Goal: Task Accomplishment & Management: Manage account settings

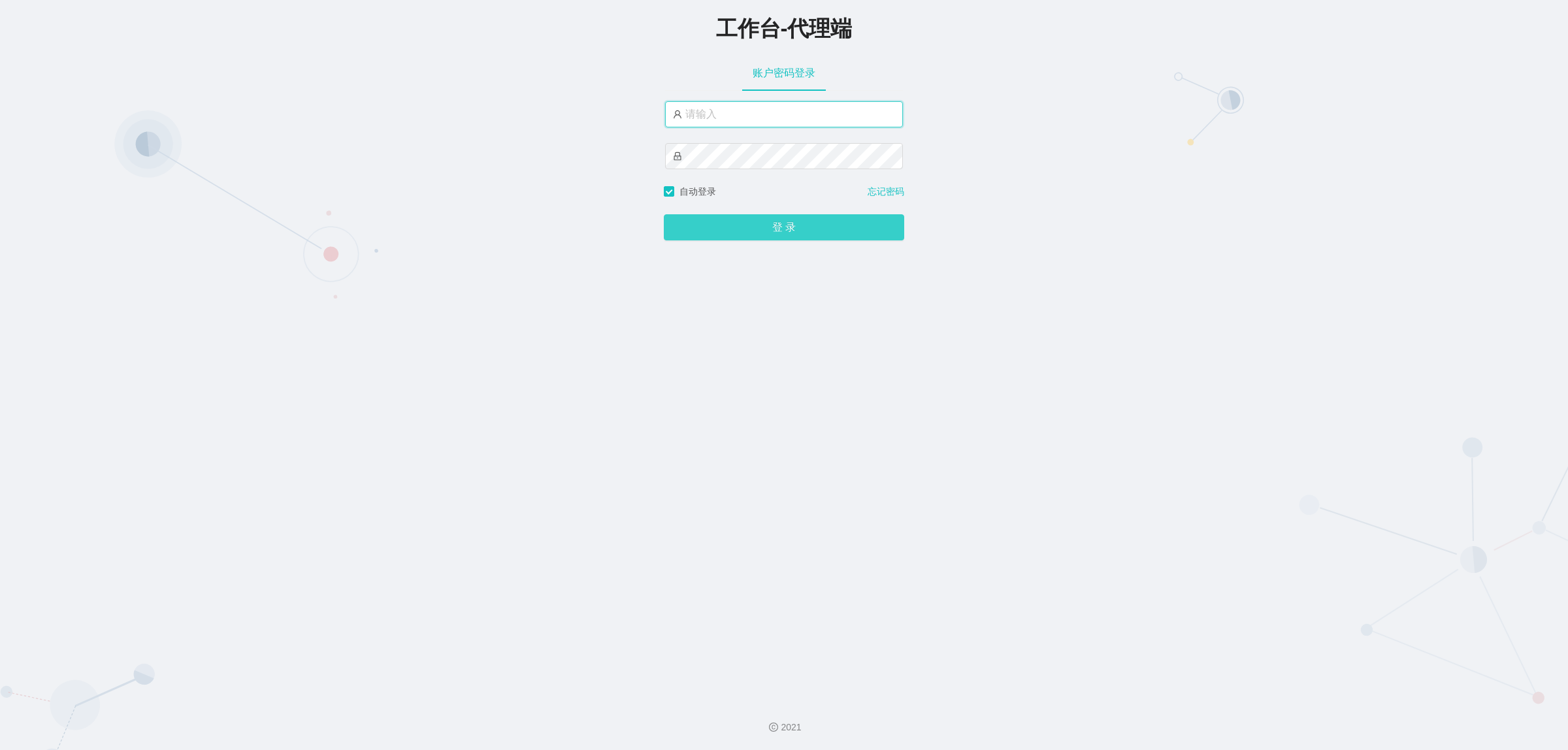
type input "damao"
click at [736, 235] on button "登 录" at bounding box center [784, 227] width 240 height 26
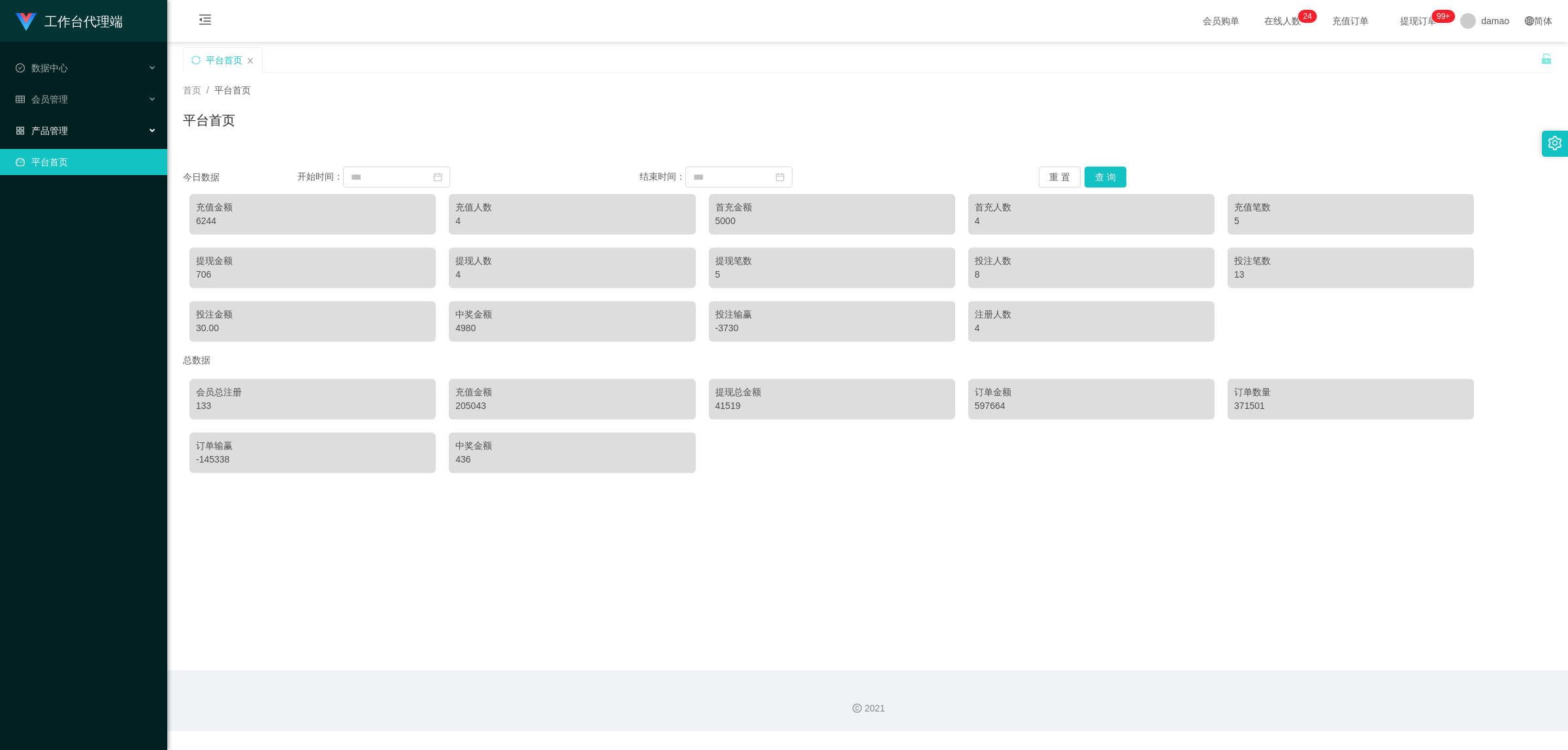
click at [56, 124] on div "产品管理" at bounding box center [83, 131] width 168 height 26
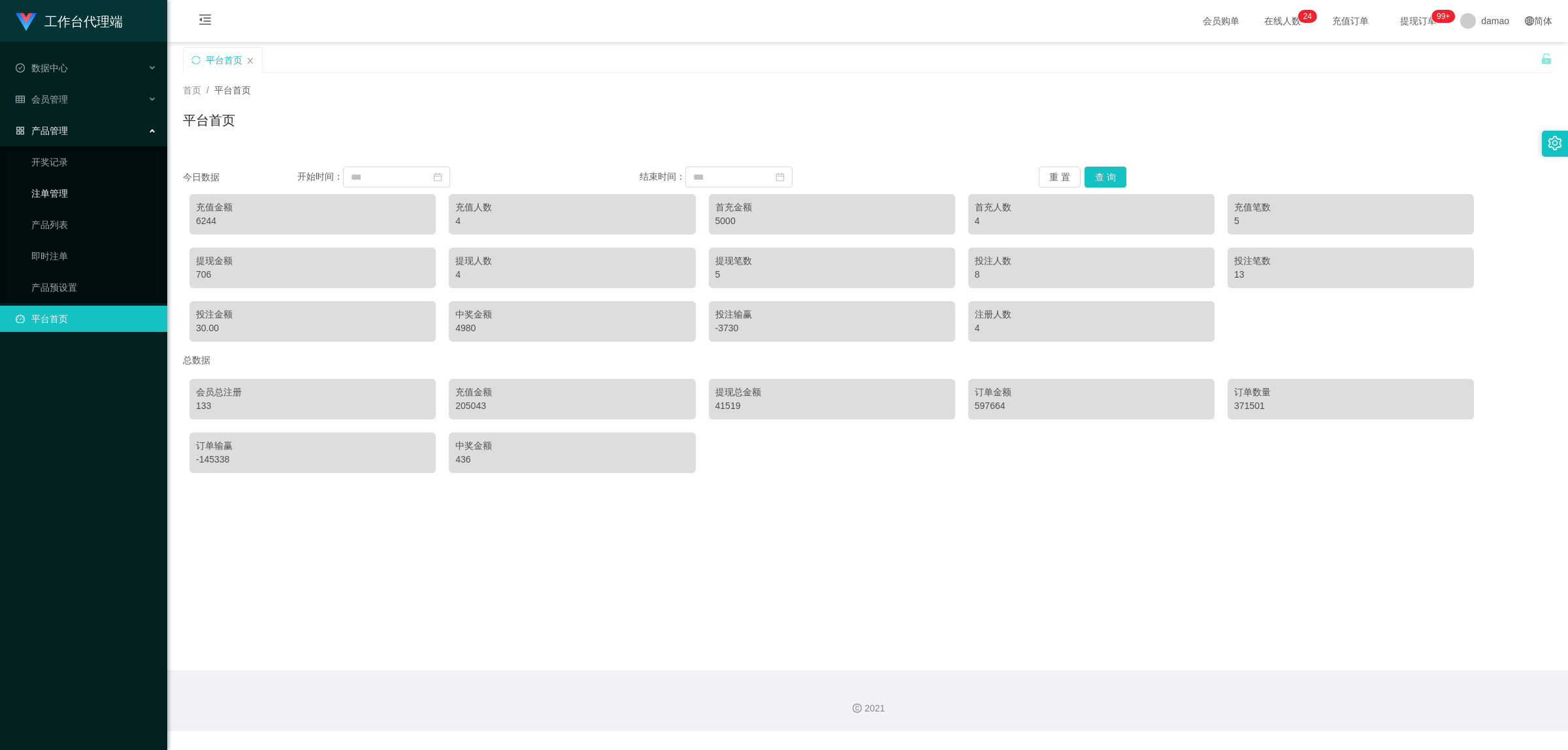
click at [64, 188] on link "注单管理" at bounding box center [94, 194] width 126 height 26
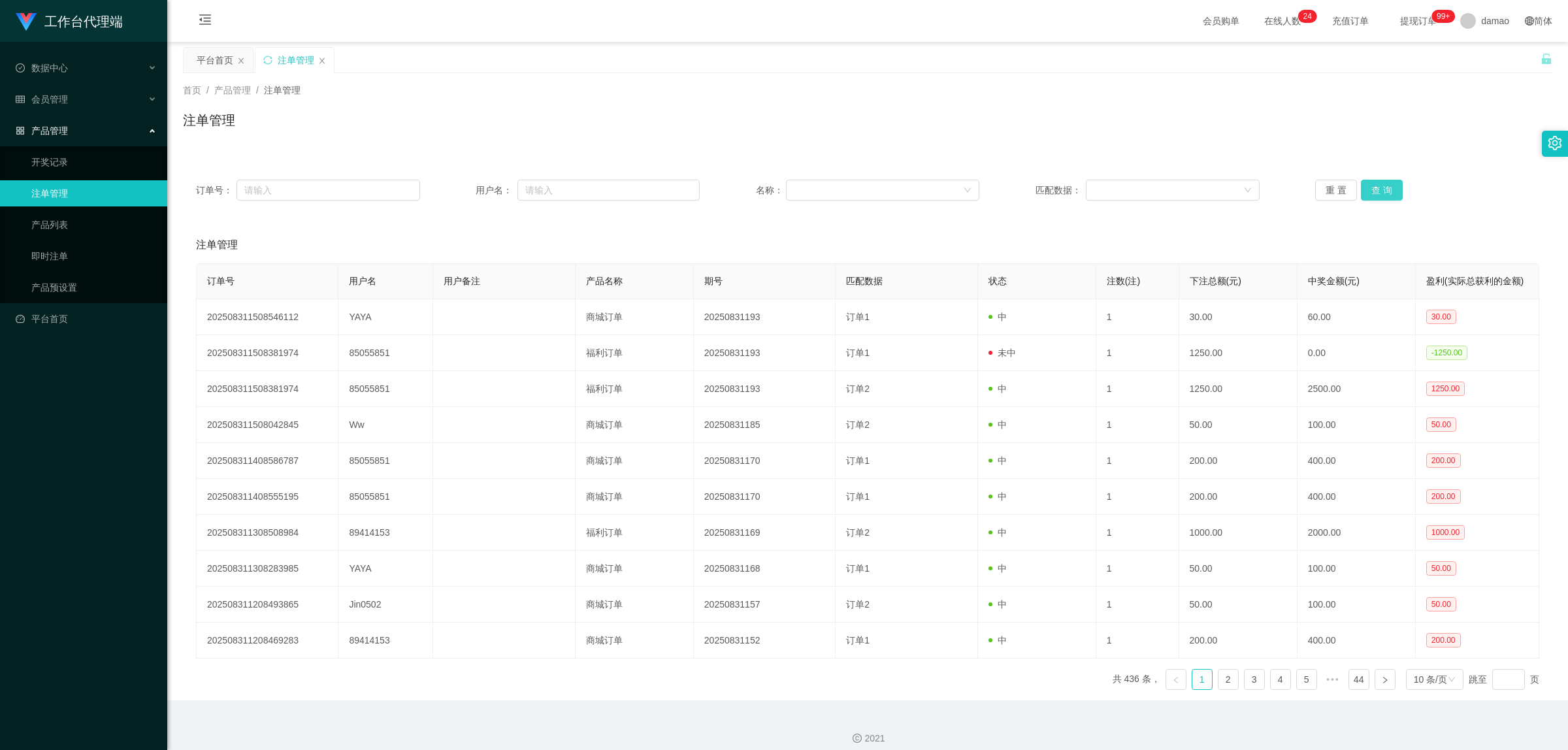
click at [1379, 194] on button "查 询" at bounding box center [1382, 190] width 42 height 21
click at [63, 98] on span "会员管理" at bounding box center [42, 99] width 52 height 10
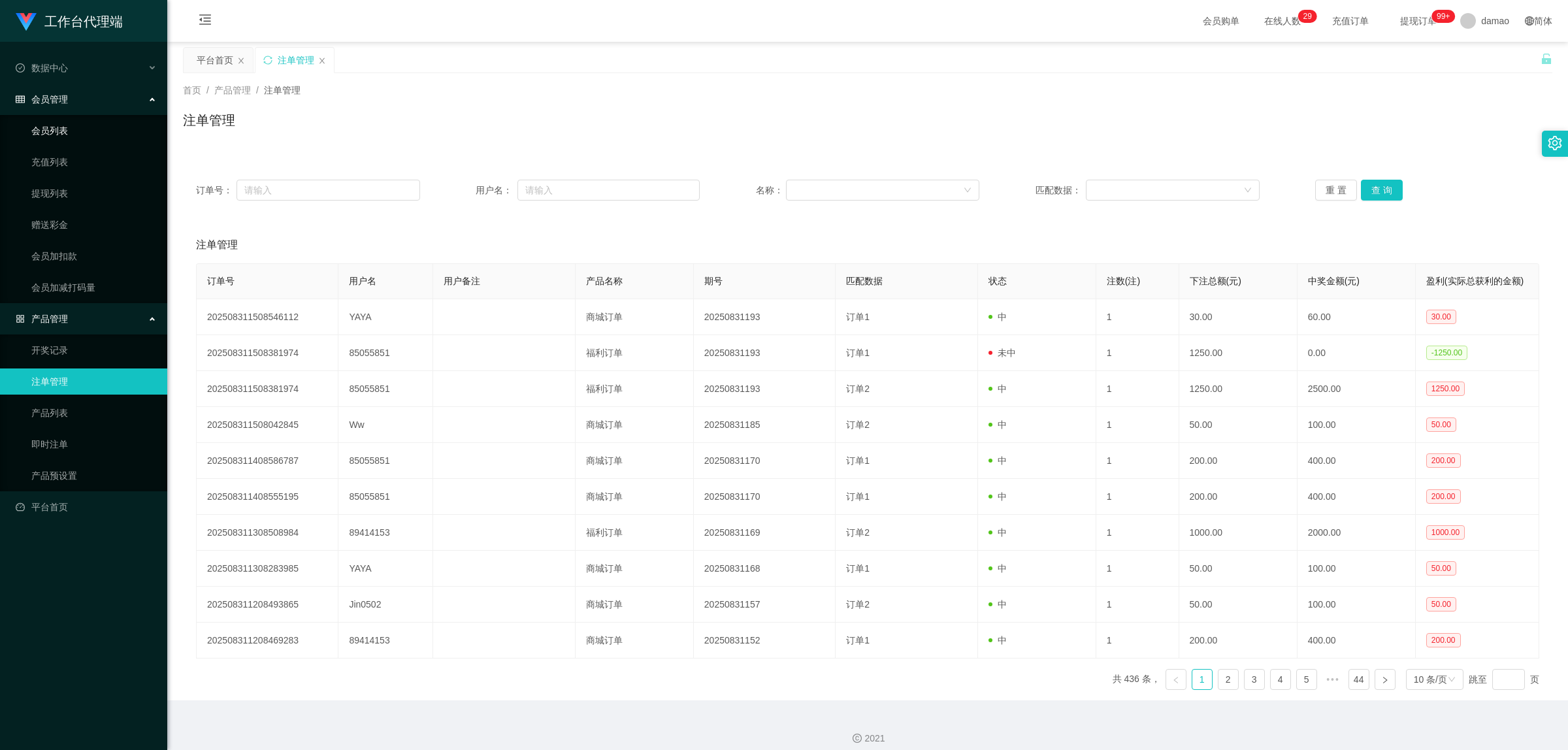
click at [67, 128] on link "会员列表" at bounding box center [94, 131] width 126 height 26
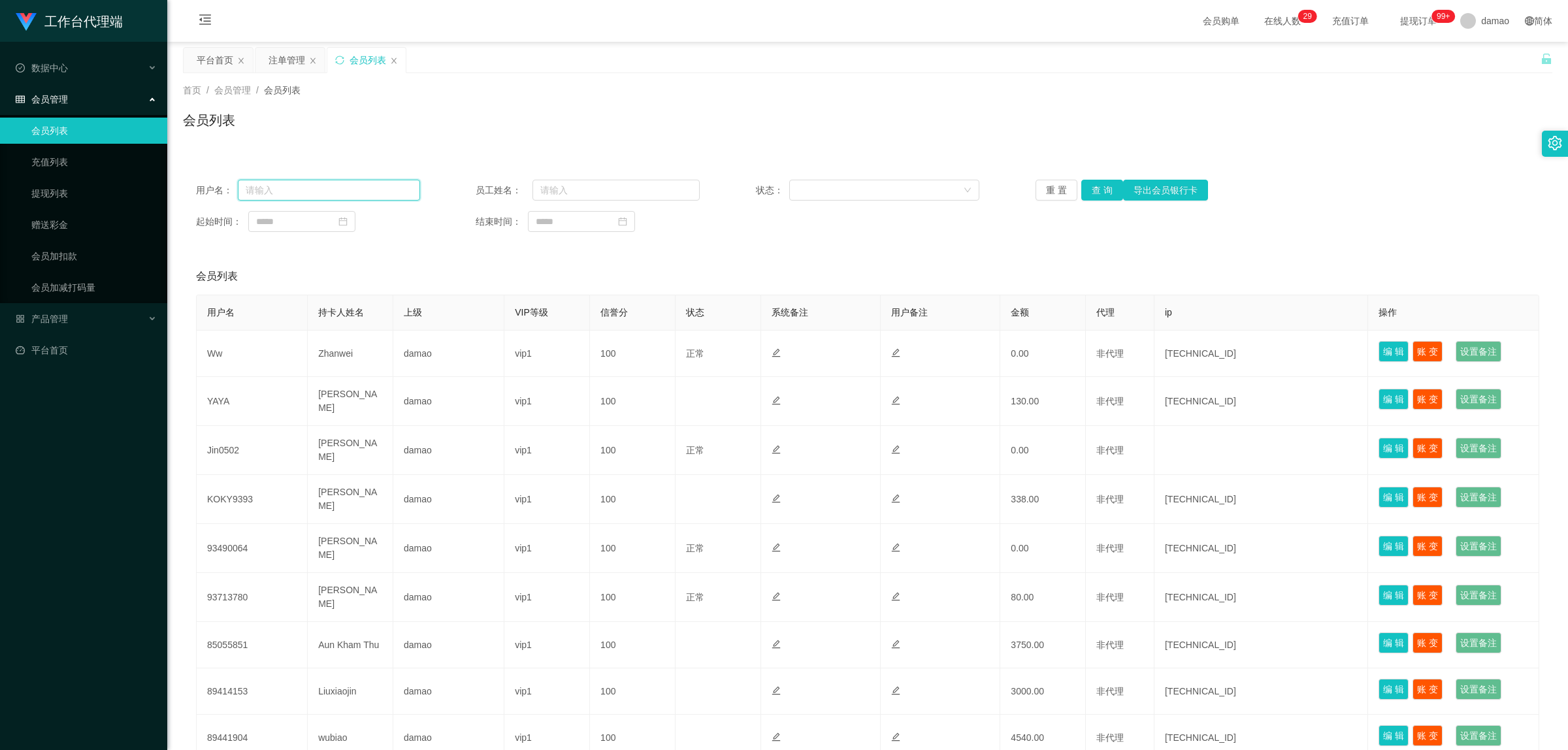
click at [333, 191] on input "text" at bounding box center [329, 190] width 182 height 21
paste input "KOKY9393"
type input "KOKY9393"
click at [1102, 186] on button "查 询" at bounding box center [1102, 190] width 42 height 21
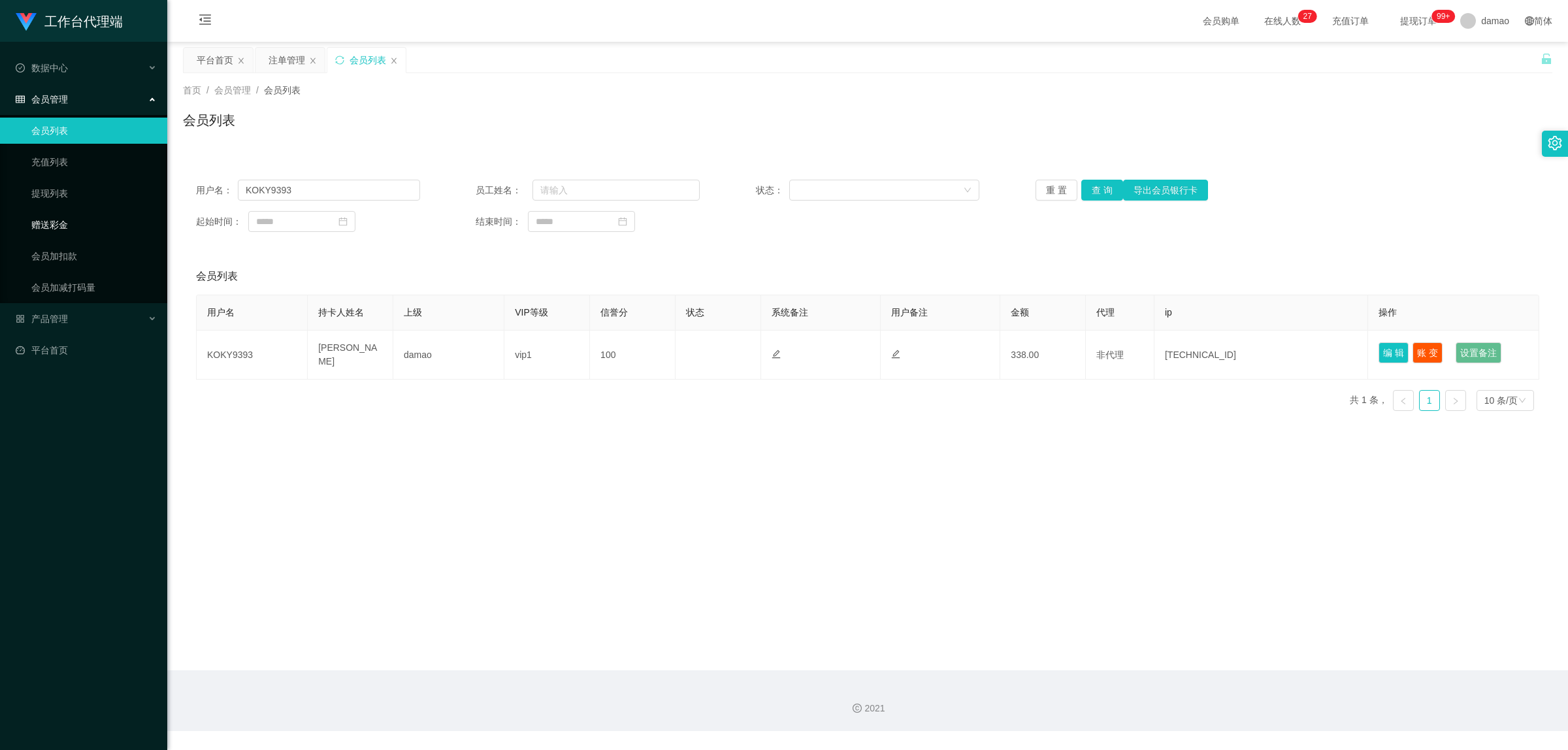
click at [54, 223] on link "赠送彩金" at bounding box center [94, 225] width 126 height 26
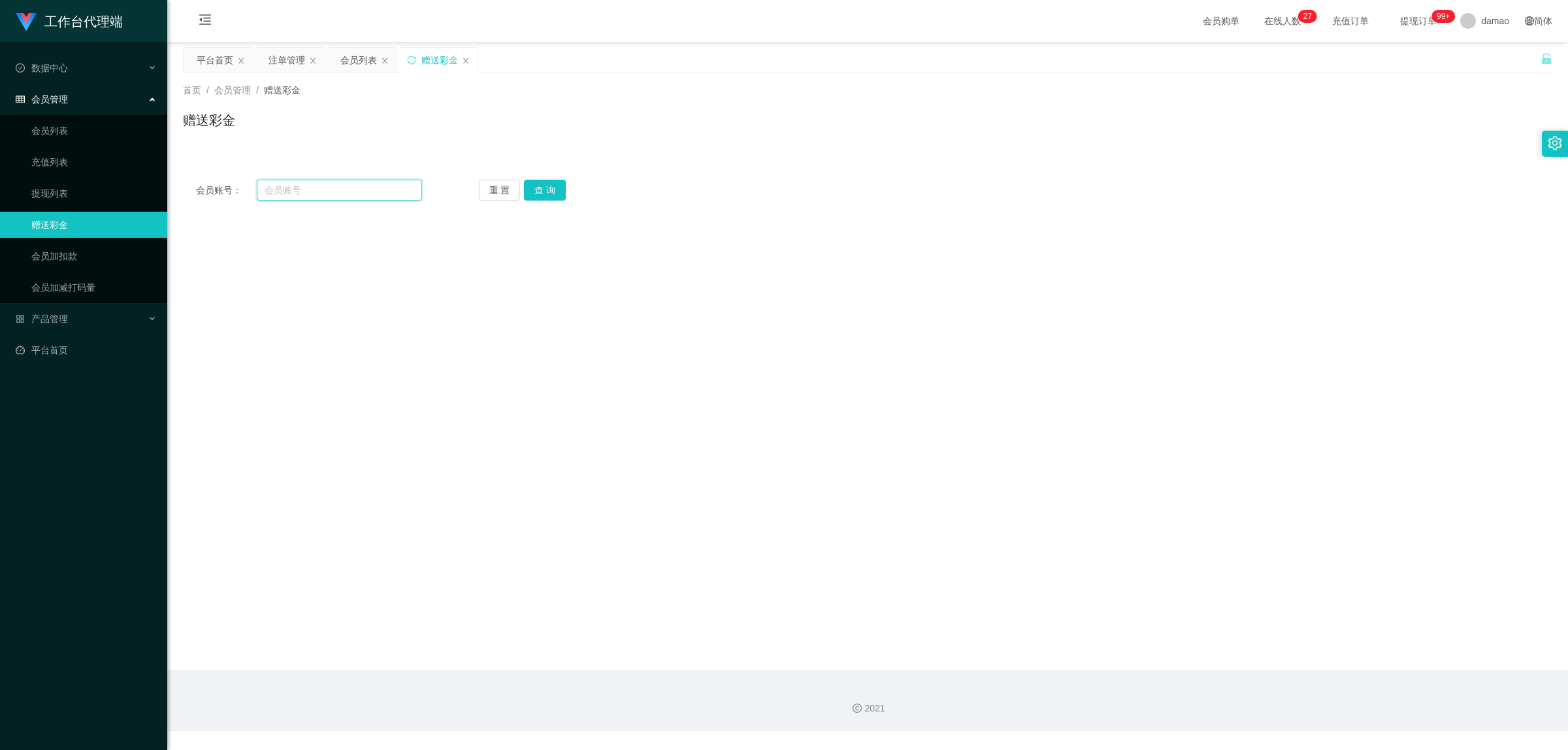
click at [317, 190] on input "text" at bounding box center [340, 190] width 165 height 21
paste input "KOKY9393"
type input "KOKY9393"
click at [546, 196] on button "查 询" at bounding box center [545, 190] width 42 height 21
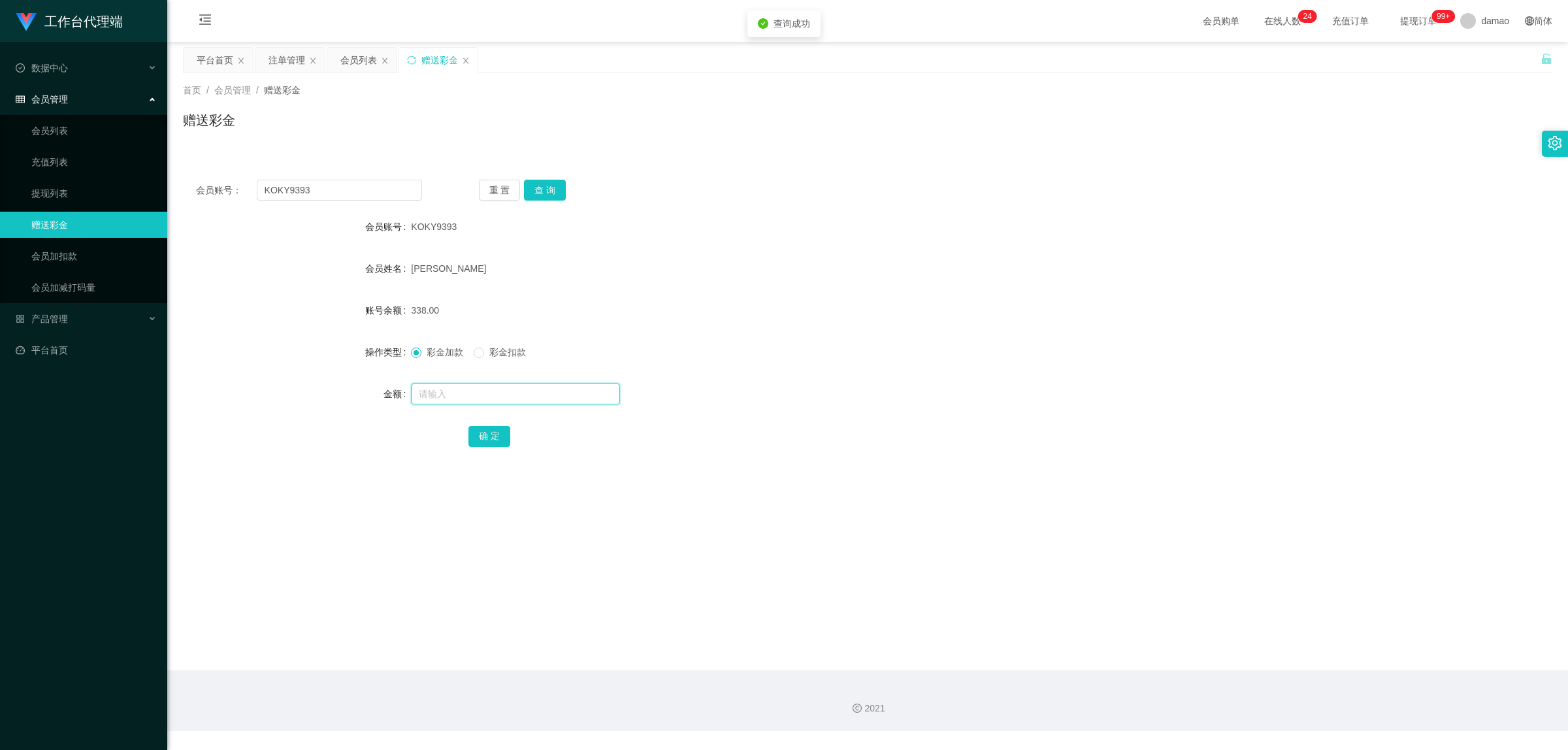
click at [456, 390] on input "text" at bounding box center [515, 394] width 209 height 21
type input "5"
type input "90"
click at [483, 428] on button "确 定" at bounding box center [490, 436] width 42 height 21
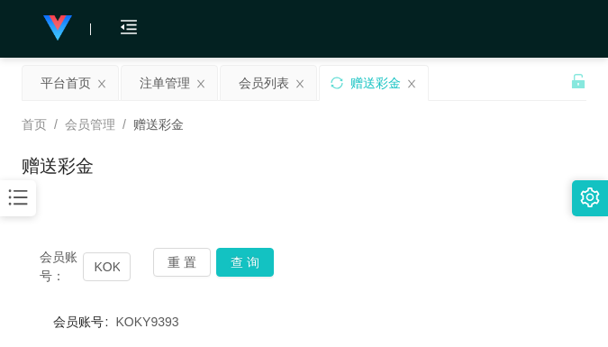
click at [370, 136] on div "首页 / 会员管理 / 赠送彩金 / 赠送彩金" at bounding box center [304, 154] width 565 height 78
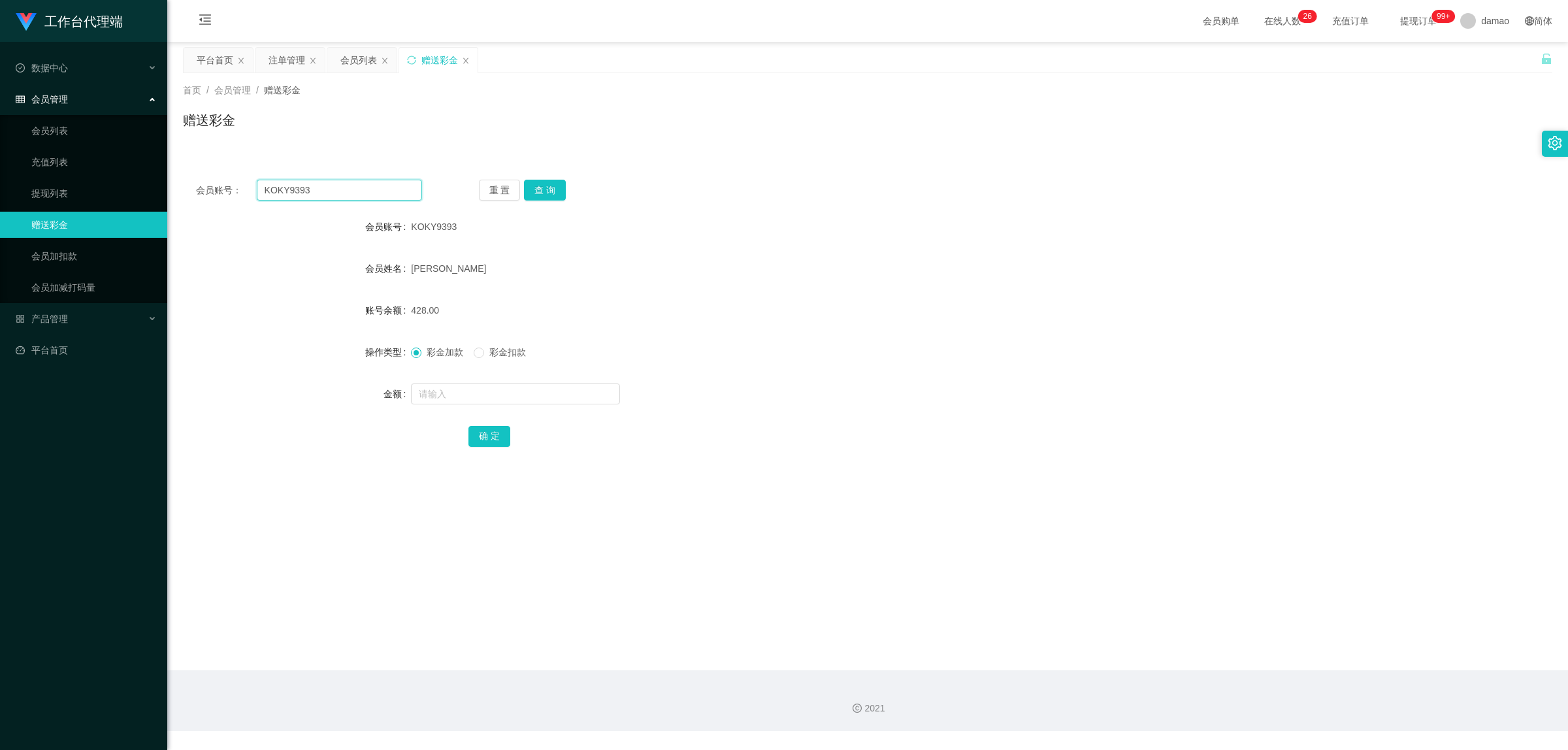
drag, startPoint x: 350, startPoint y: 191, endPoint x: 187, endPoint y: 155, distance: 166.9
click at [187, 155] on div "会员账号： KOKY9393 重 置 查 询 会员账号 KOKY9393 会员姓名 ONG KIAN YEW 账号余额 428.00 操作类型 彩金加款 彩金…" at bounding box center [867, 314] width 1369 height 326
paste input "YAYA"
type input "YAYA"
click at [547, 193] on button "查 询" at bounding box center [545, 190] width 42 height 21
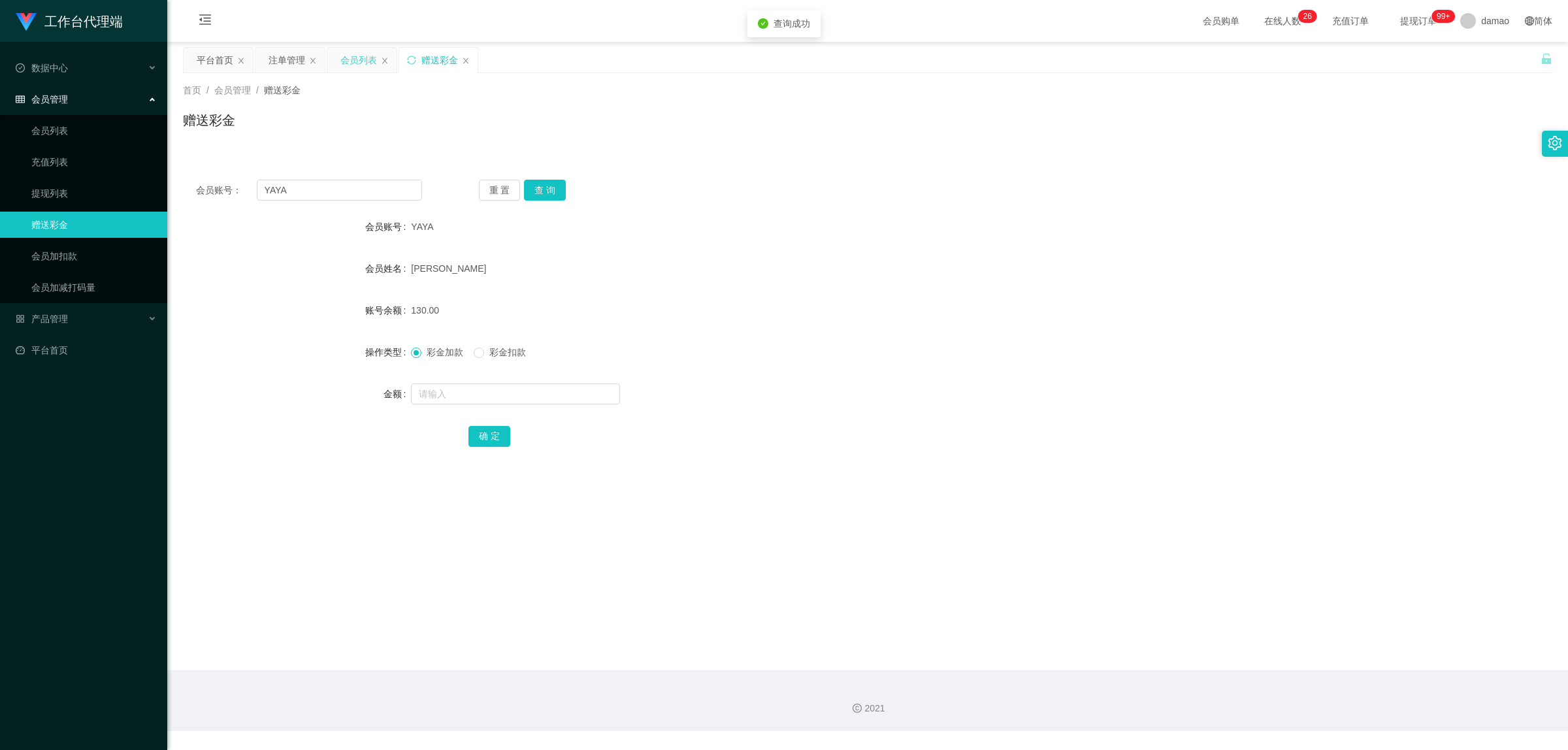
click at [358, 60] on div "会员列表" at bounding box center [358, 60] width 36 height 25
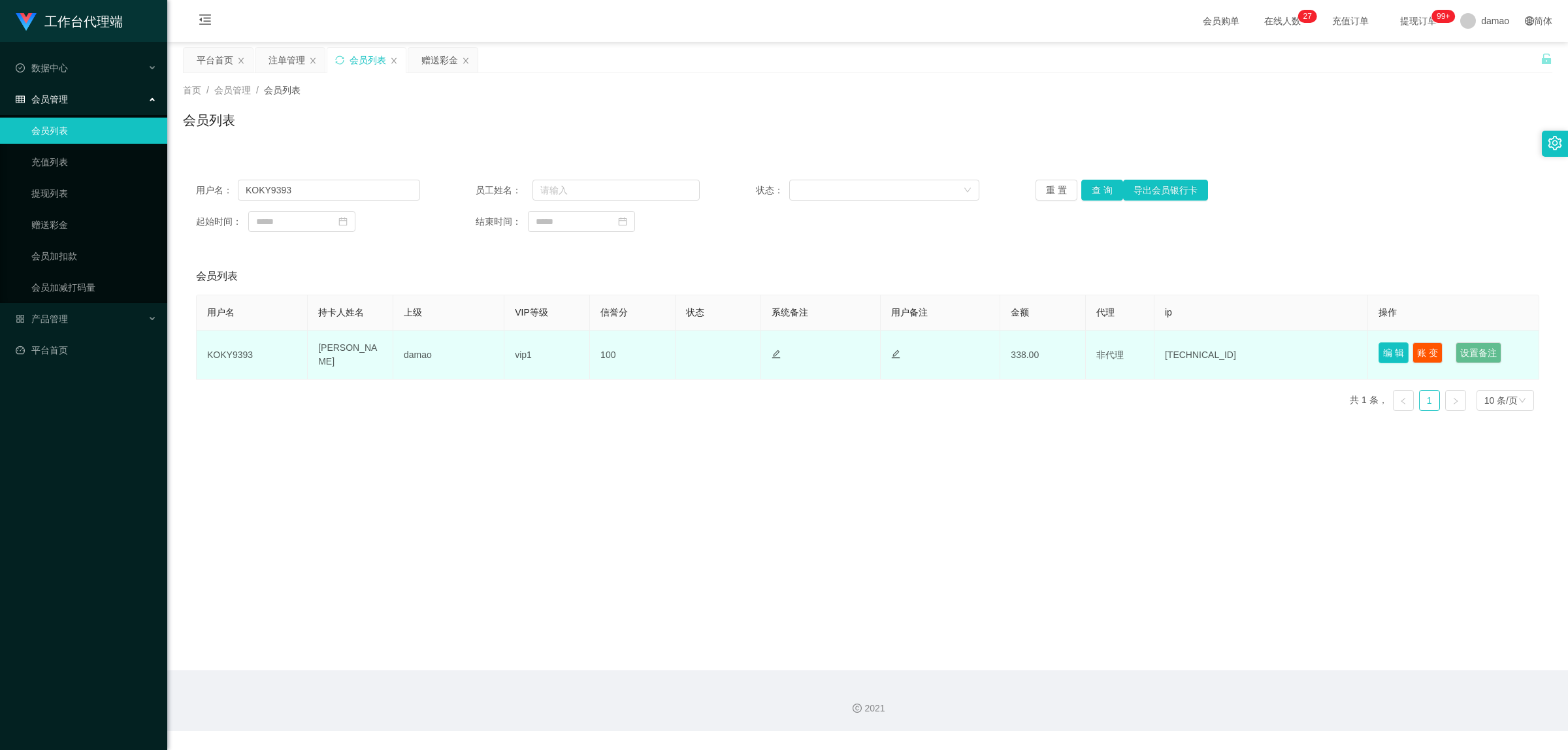
click at [1379, 351] on button "编 辑" at bounding box center [1393, 353] width 30 height 21
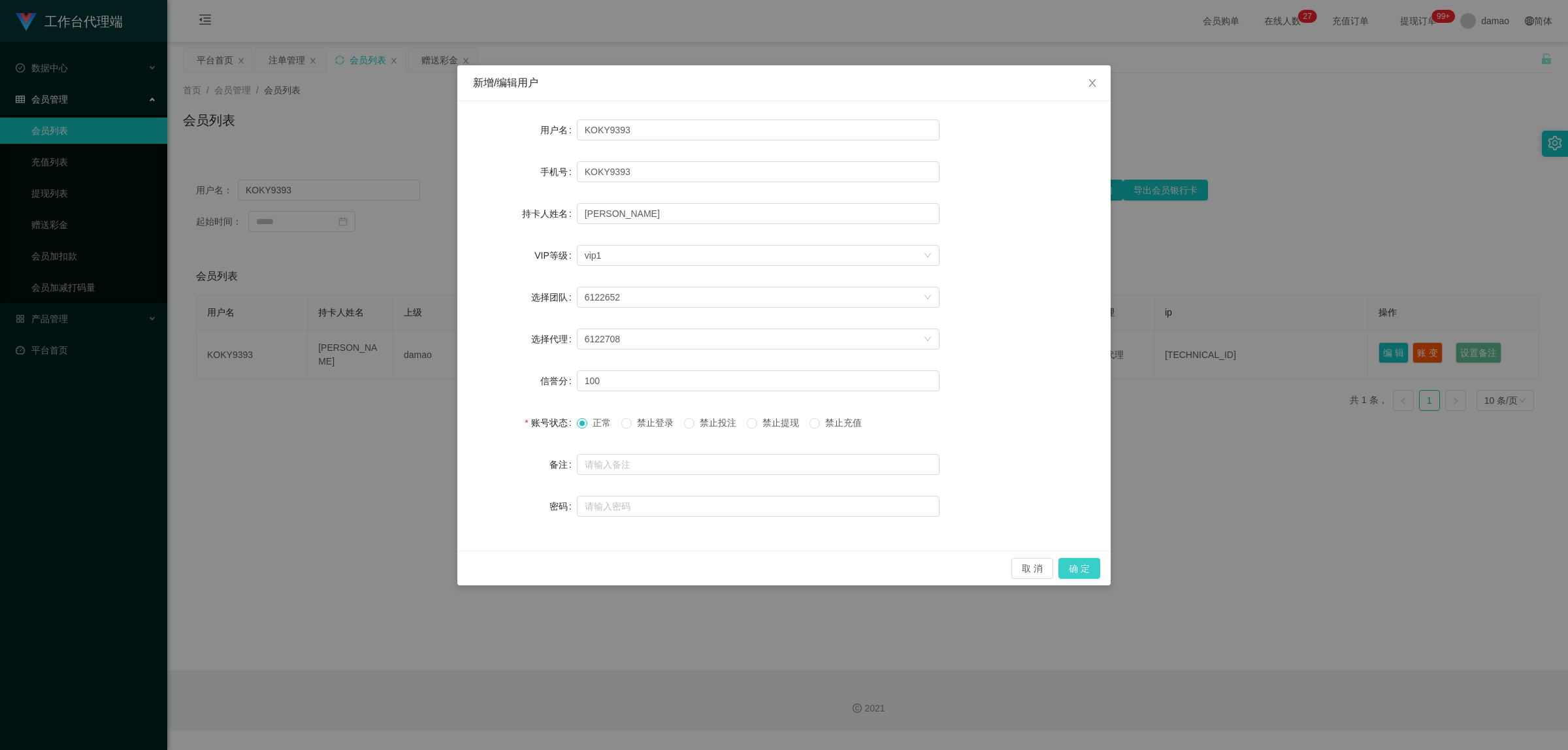
click at [1092, 574] on button "确 定" at bounding box center [1080, 568] width 42 height 21
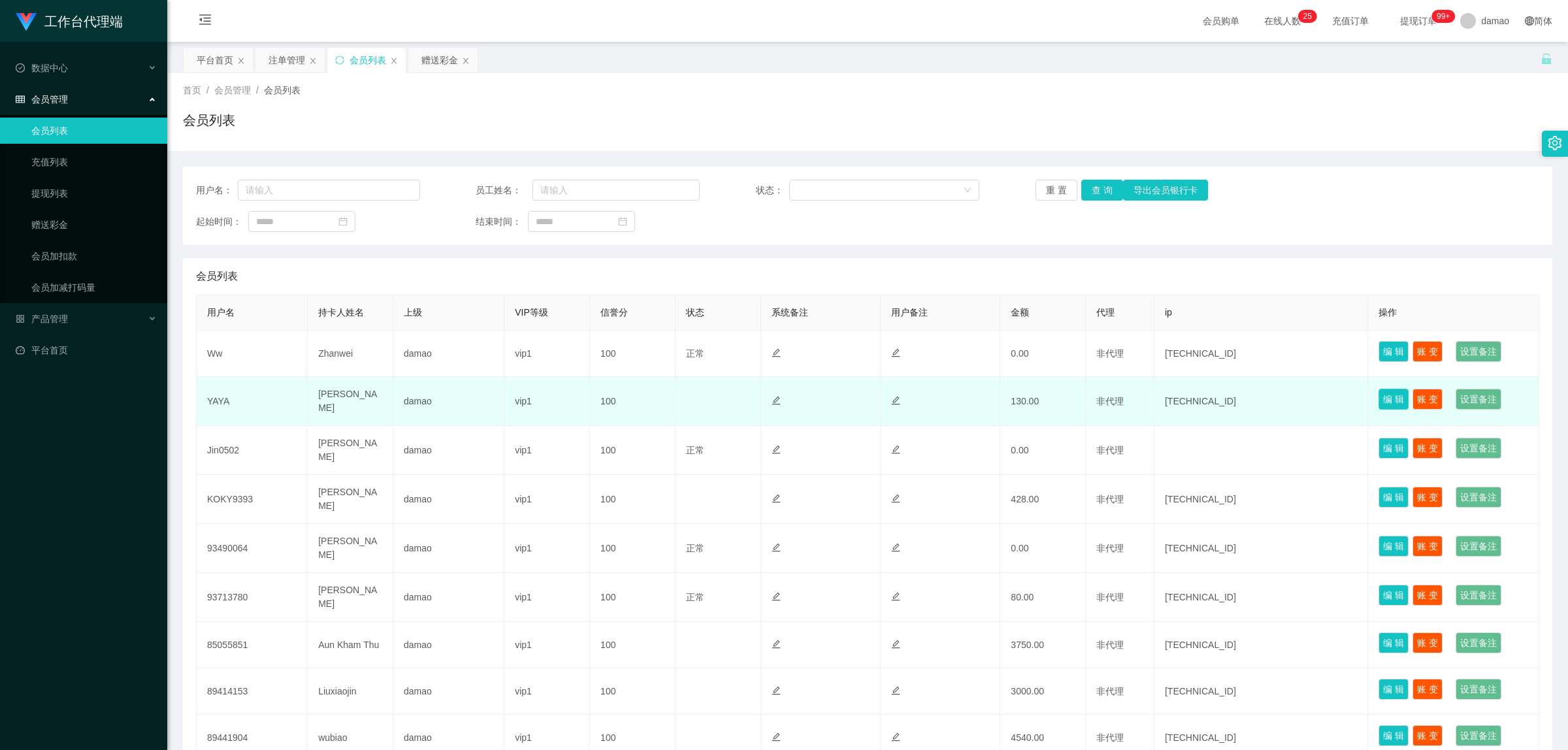
click at [1389, 399] on button "编 辑" at bounding box center [1393, 399] width 30 height 21
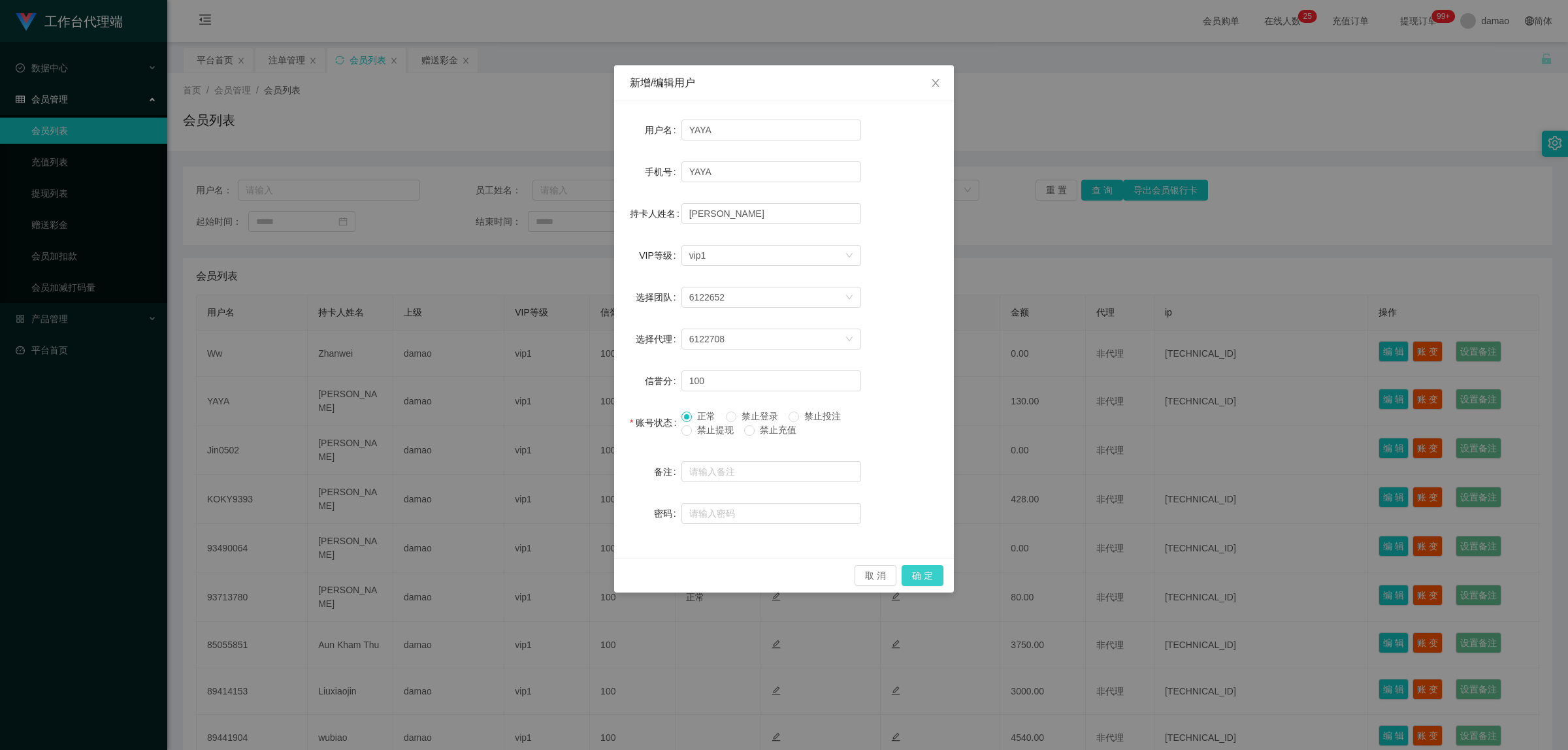
click at [928, 575] on button "确 定" at bounding box center [923, 575] width 42 height 21
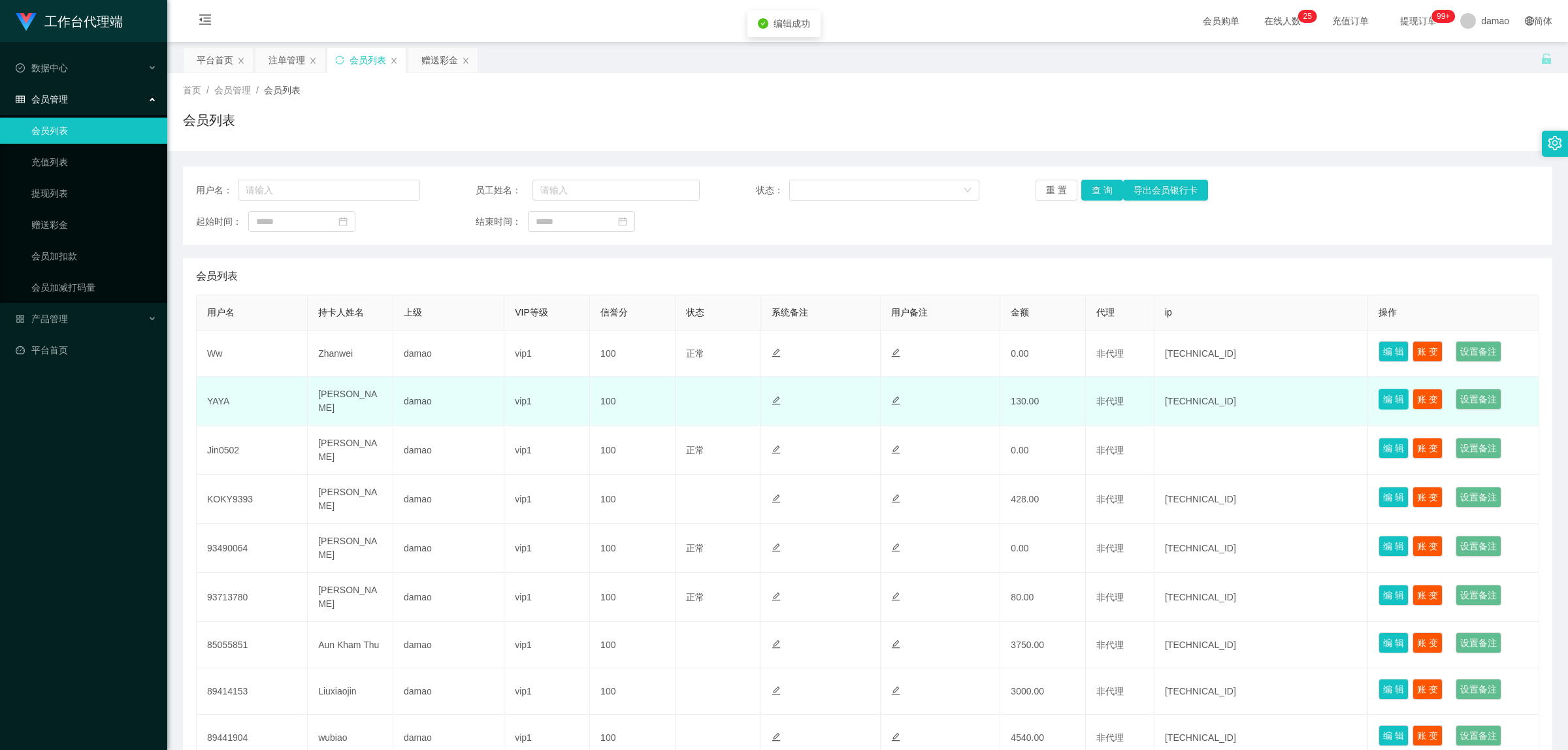
click at [1389, 390] on button "编 辑" at bounding box center [1393, 399] width 30 height 21
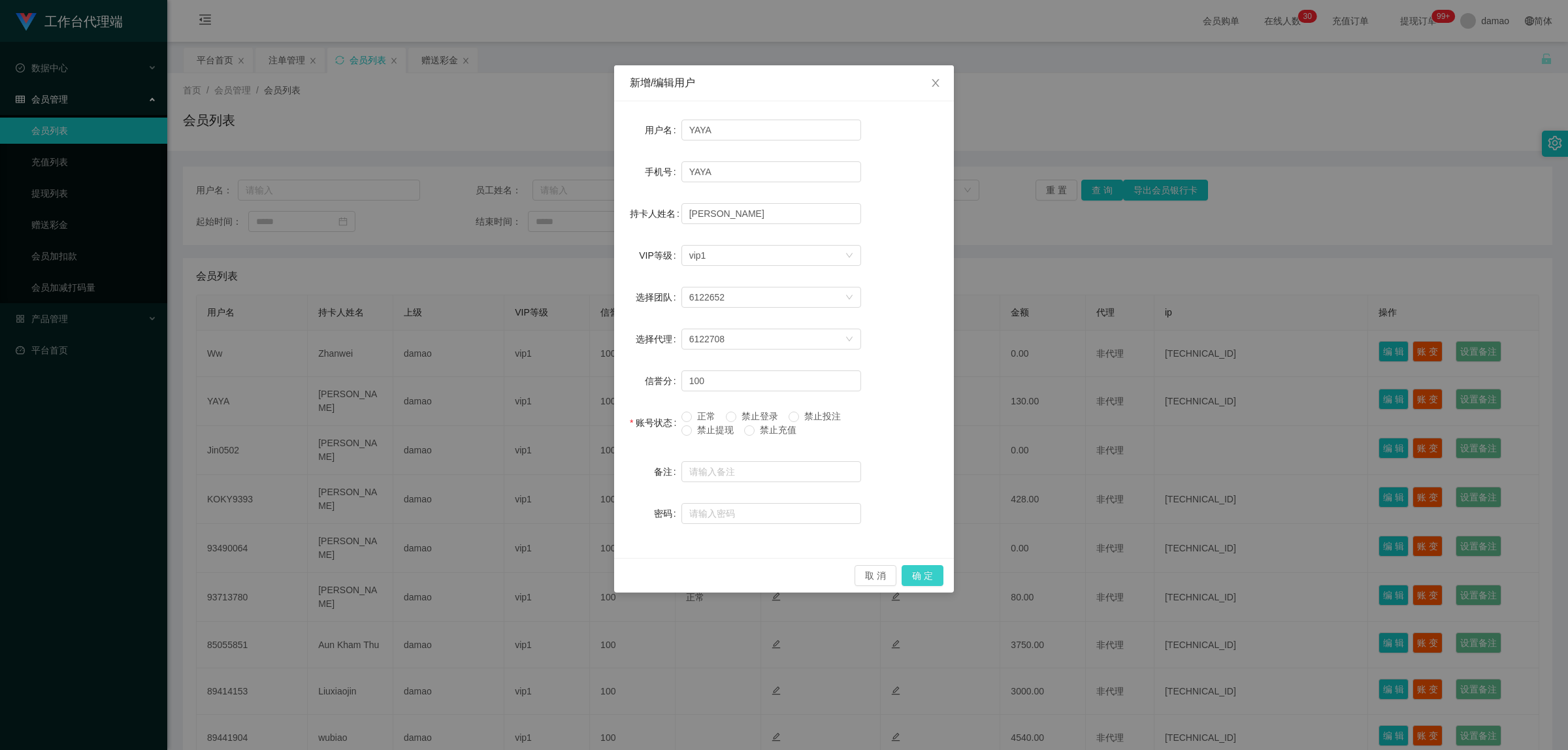
drag, startPoint x: 922, startPoint y: 574, endPoint x: 892, endPoint y: 543, distance: 43.1
click at [922, 574] on button "确 定" at bounding box center [923, 575] width 42 height 21
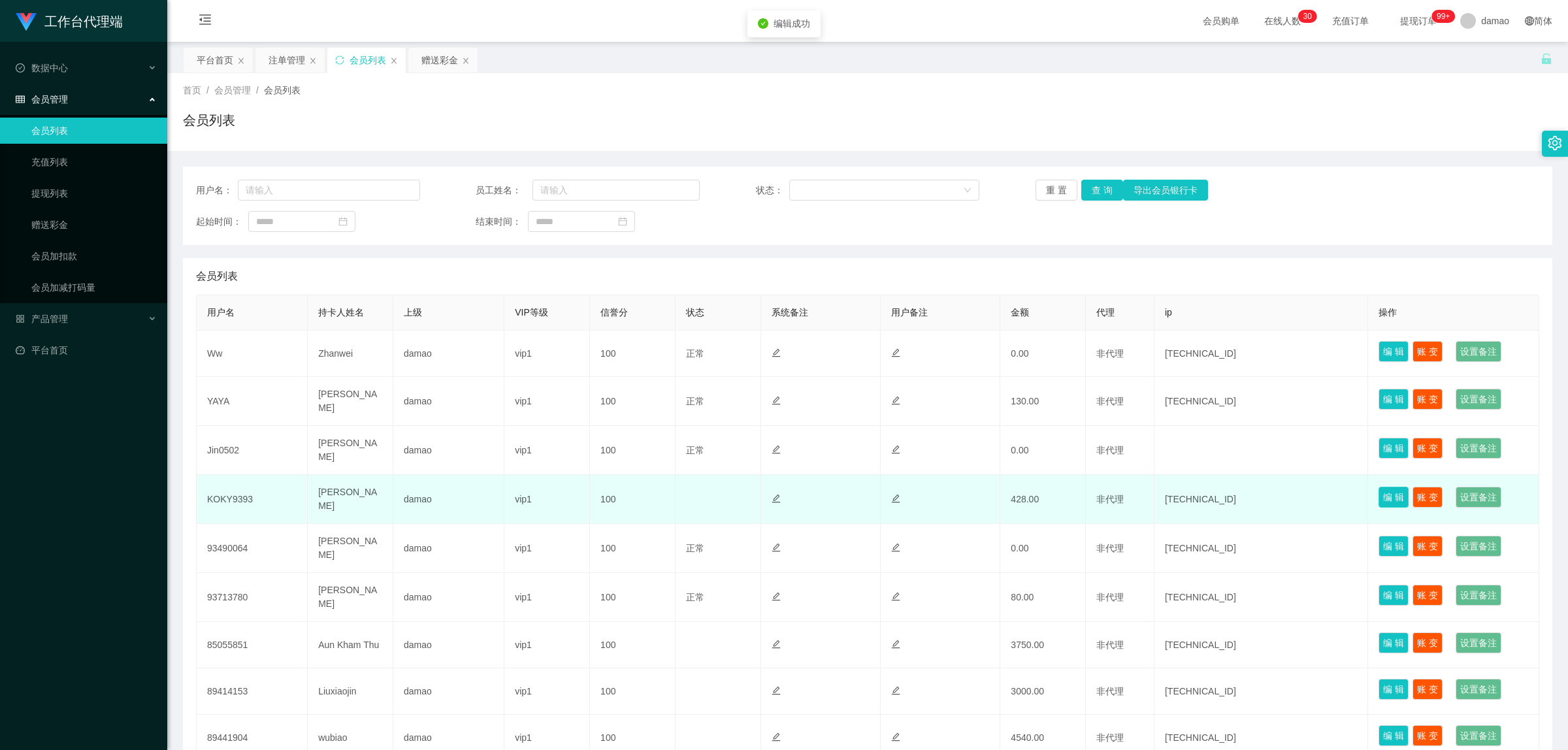
click at [1383, 498] on button "编 辑" at bounding box center [1393, 497] width 30 height 21
type input "KOKY9393"
type input "[PERSON_NAME]"
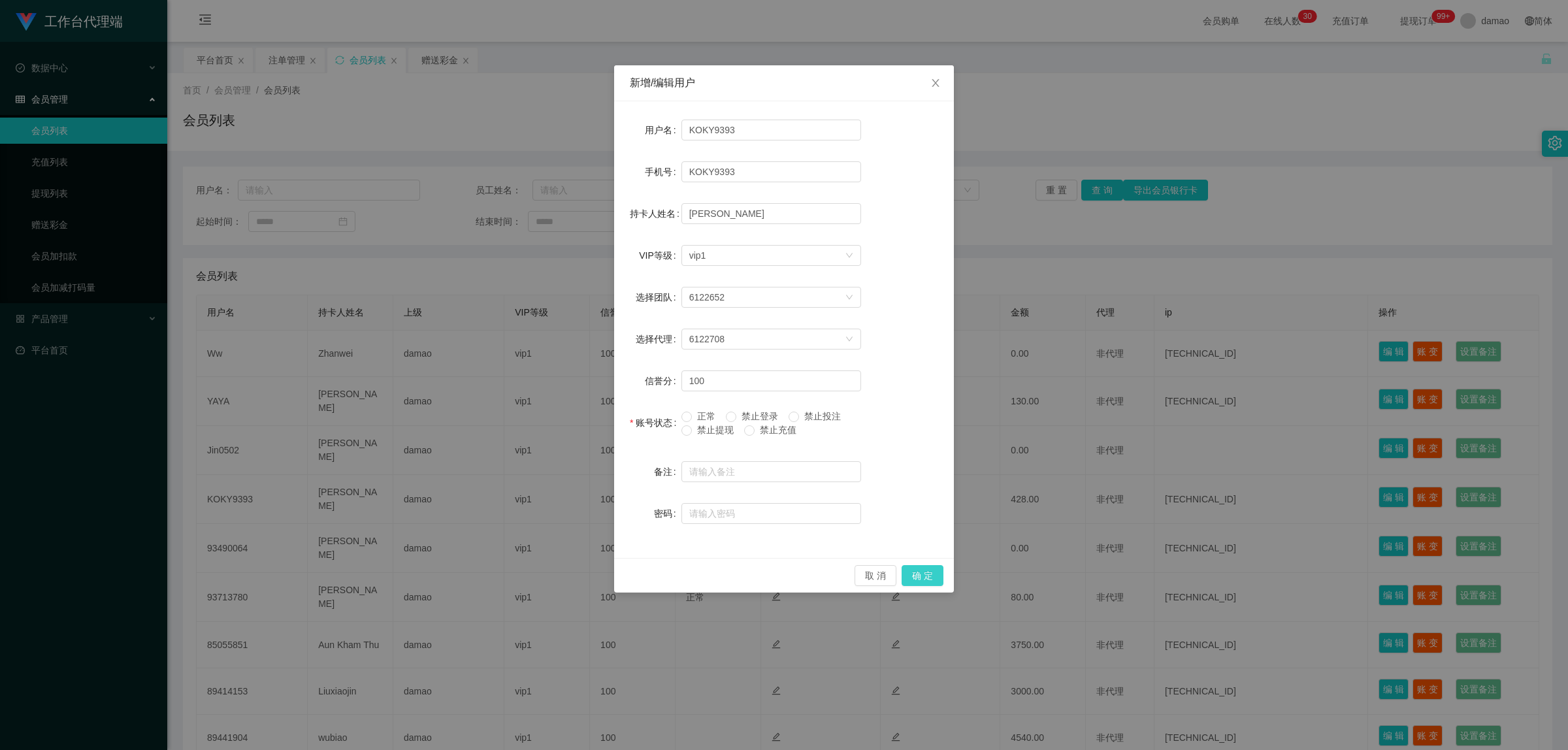
click at [914, 574] on button "确 定" at bounding box center [923, 575] width 42 height 21
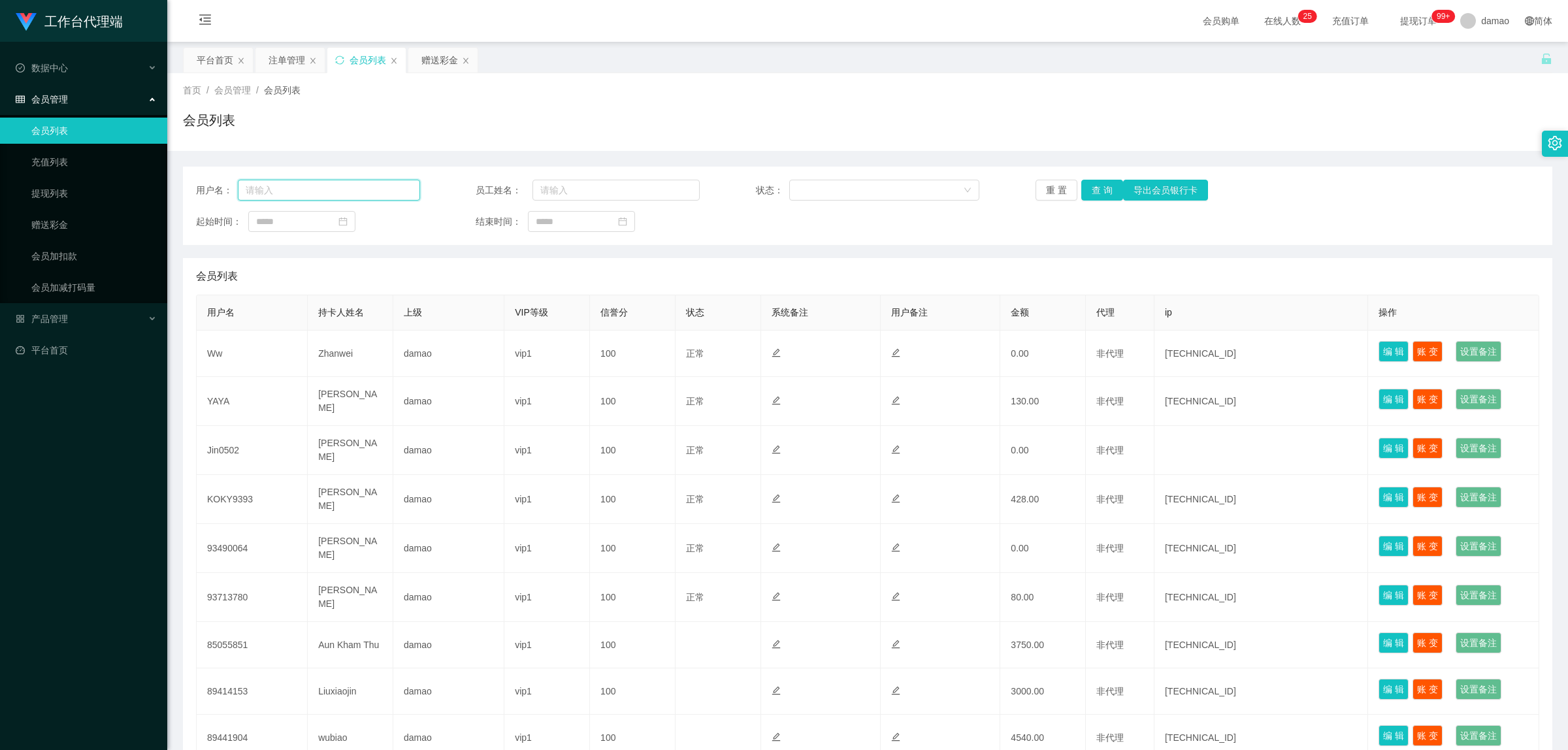
click at [312, 184] on input "text" at bounding box center [329, 190] width 182 height 21
click at [426, 59] on div "赠送彩金" at bounding box center [440, 60] width 36 height 25
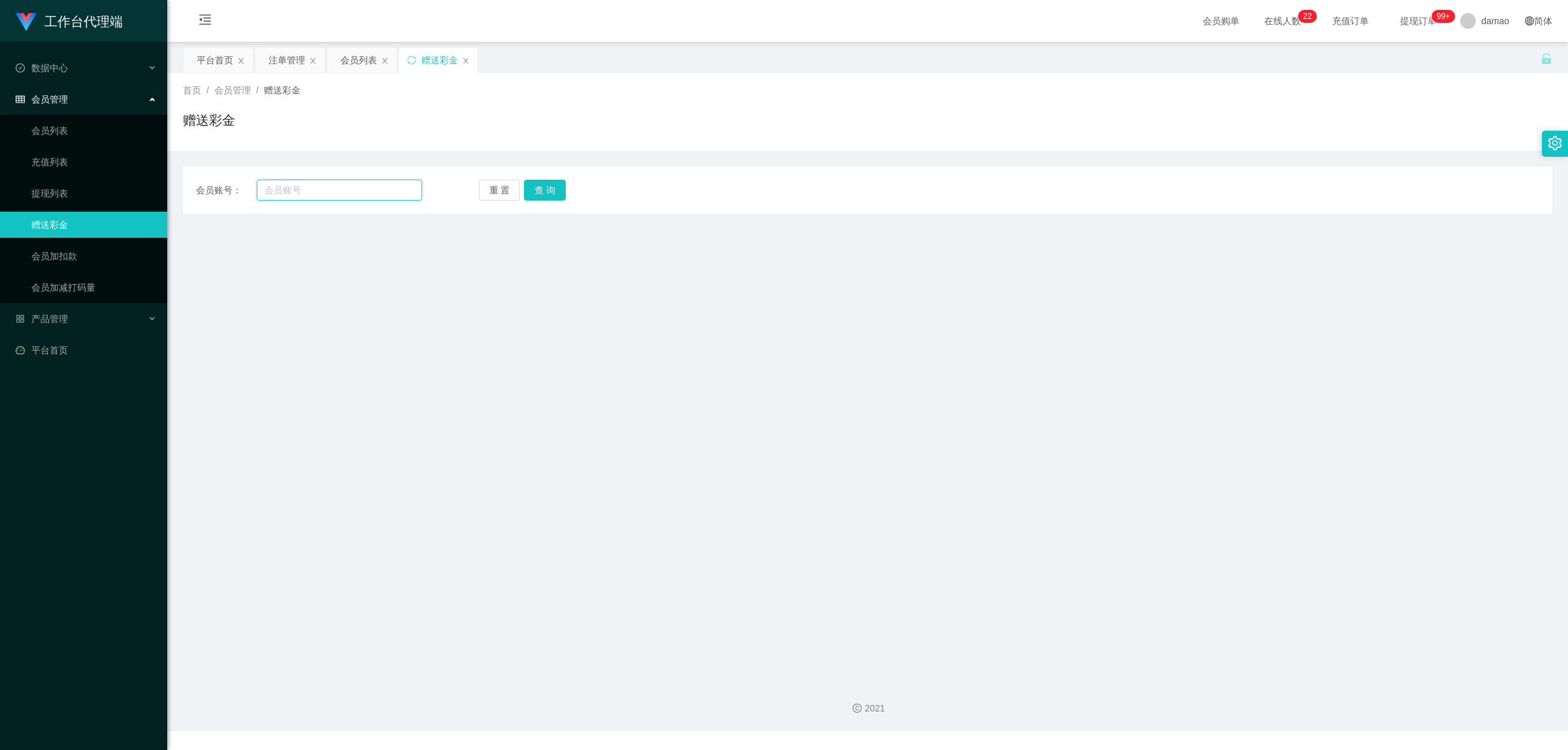
click at [319, 189] on input "text" at bounding box center [340, 190] width 165 height 21
paste input "KOKY9393"
type input "KOKY9393"
click at [540, 188] on button "查 询" at bounding box center [545, 190] width 42 height 21
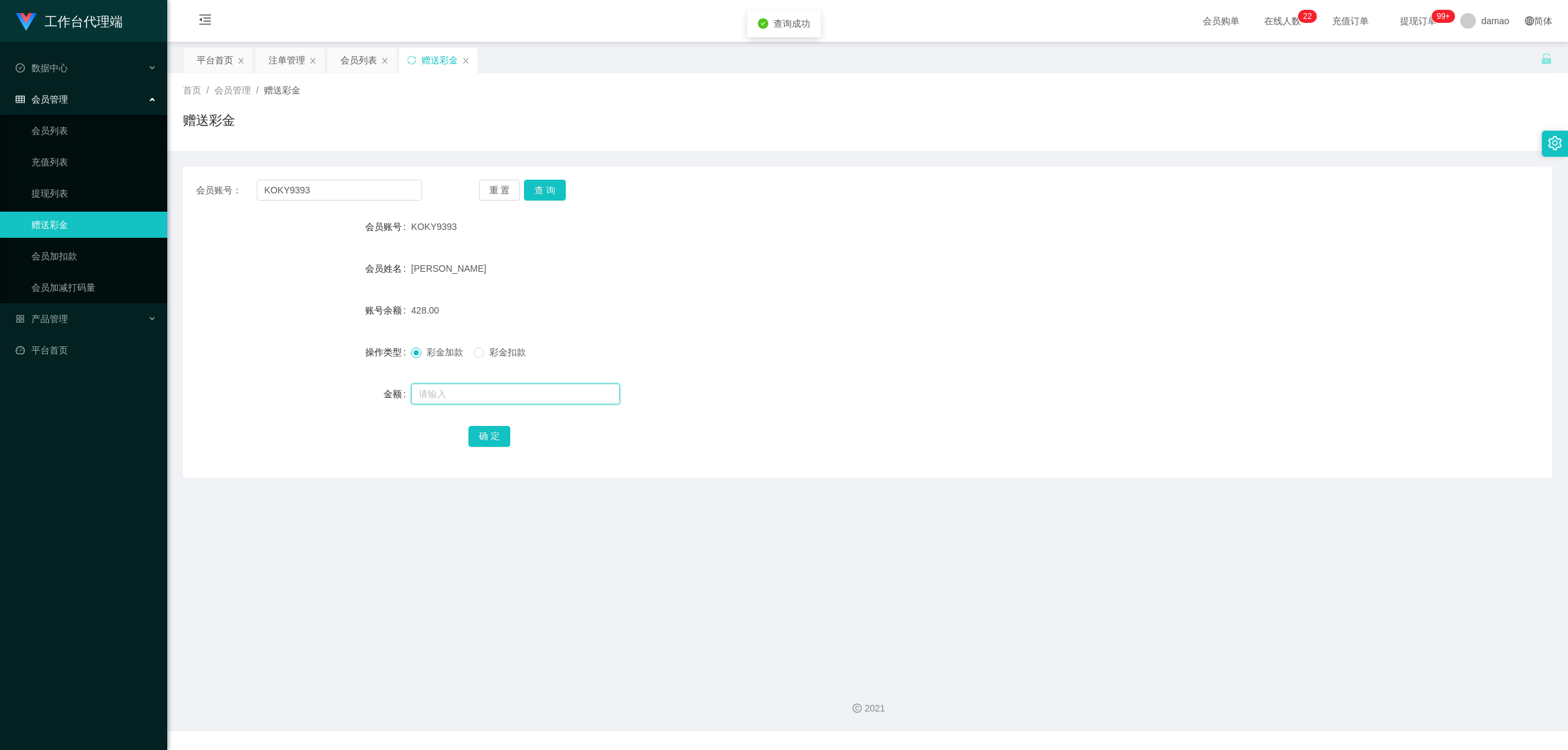
click at [470, 390] on input "text" at bounding box center [515, 394] width 209 height 21
type input "+"
type input "72"
click at [479, 439] on button "确 定" at bounding box center [490, 436] width 42 height 21
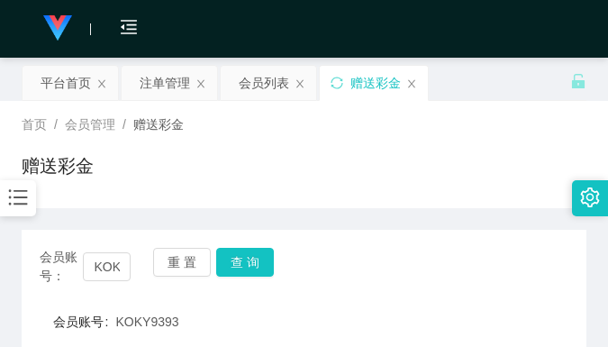
drag, startPoint x: 473, startPoint y: 135, endPoint x: 501, endPoint y: 32, distance: 106.4
click at [473, 132] on div "首页 / 会员管理 / 赠送彩金 / 赠送彩金" at bounding box center [304, 154] width 565 height 78
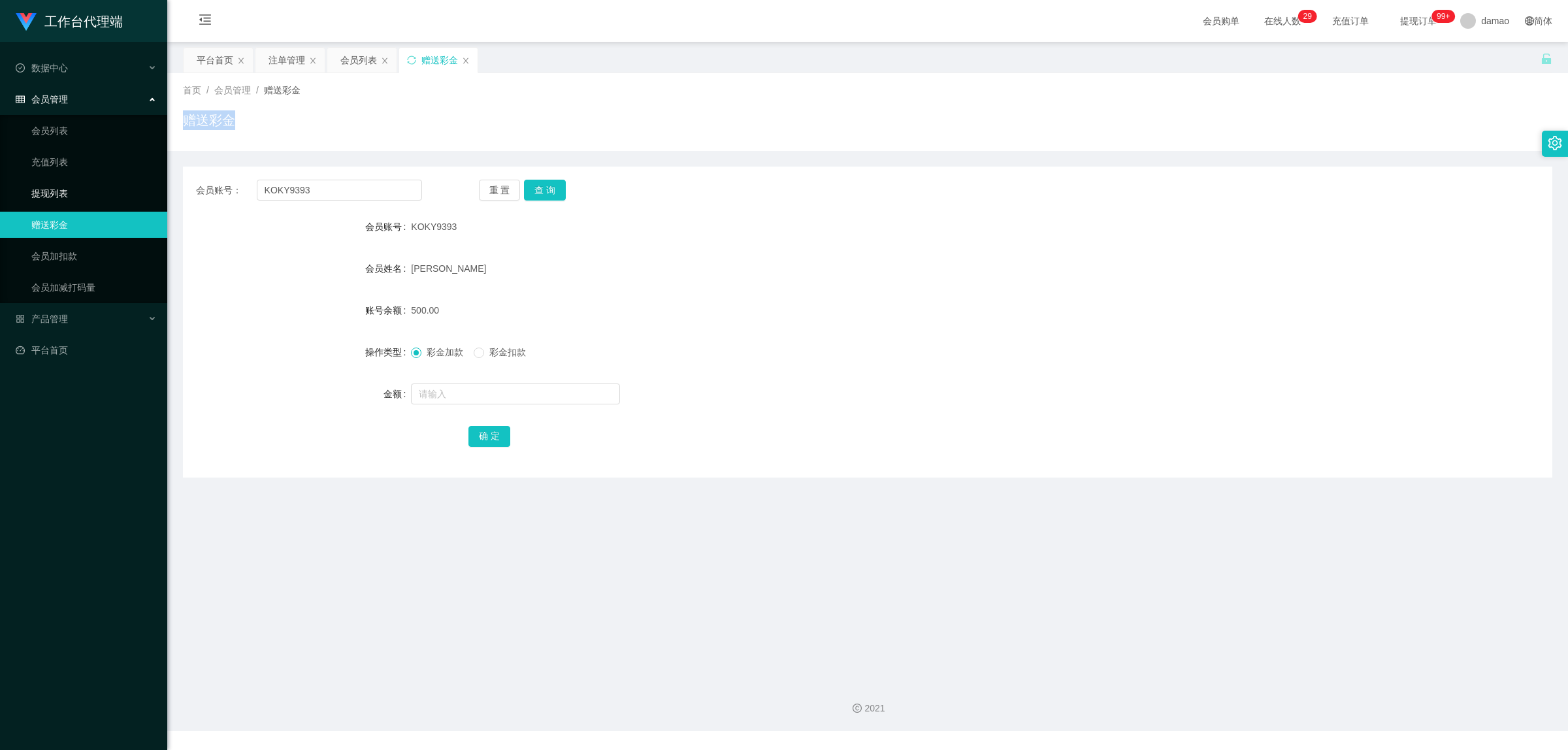
click at [62, 185] on link "提现列表" at bounding box center [94, 194] width 126 height 26
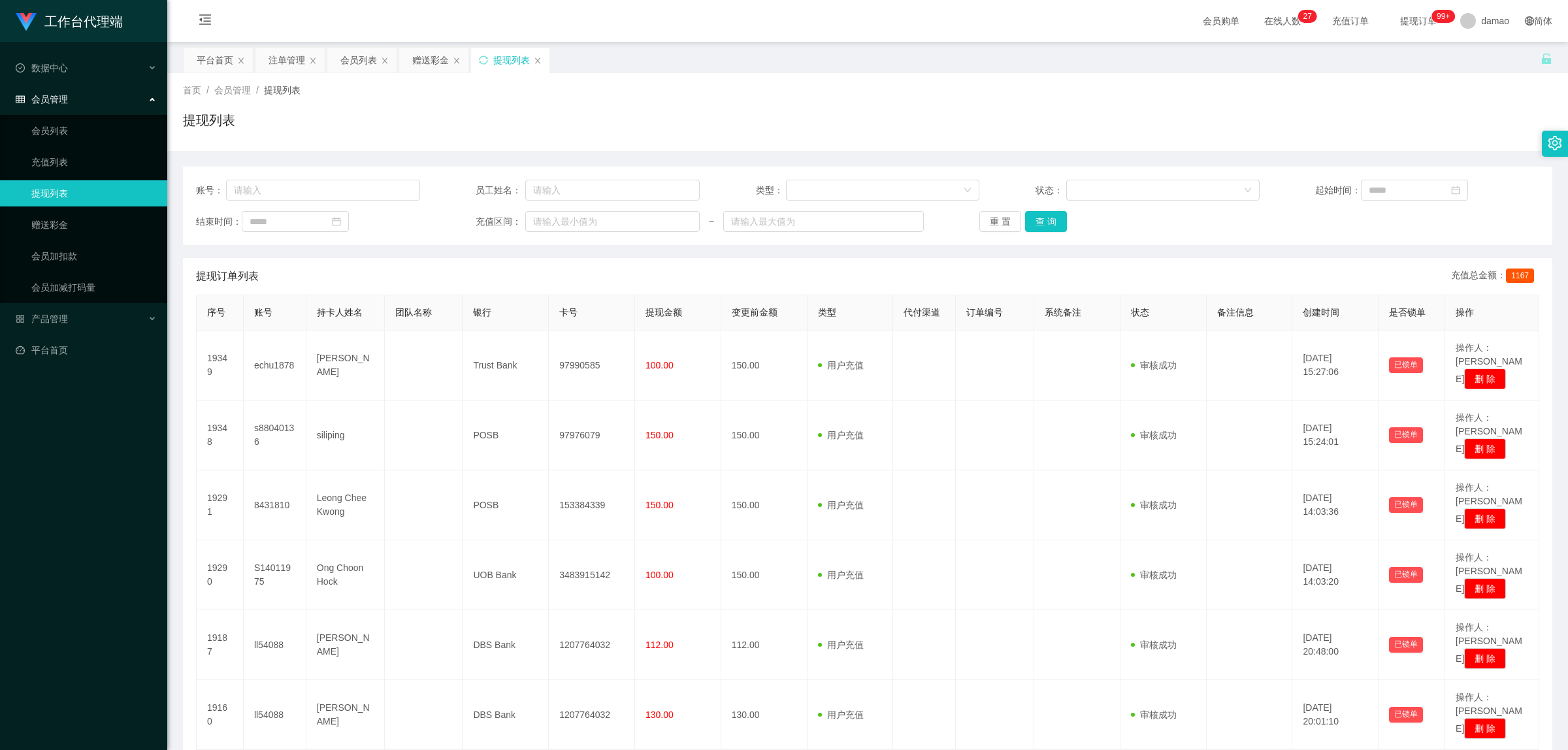
click at [1063, 226] on div "重 置 查 询" at bounding box center [1091, 221] width 224 height 21
click at [1046, 223] on button "查 询" at bounding box center [1046, 221] width 42 height 21
click at [1046, 223] on button "查 询" at bounding box center [1046, 221] width 42 height 21
click at [1046, 223] on div "重 置 查 询" at bounding box center [1091, 221] width 224 height 21
click at [1046, 223] on button "查 询" at bounding box center [1046, 221] width 42 height 21
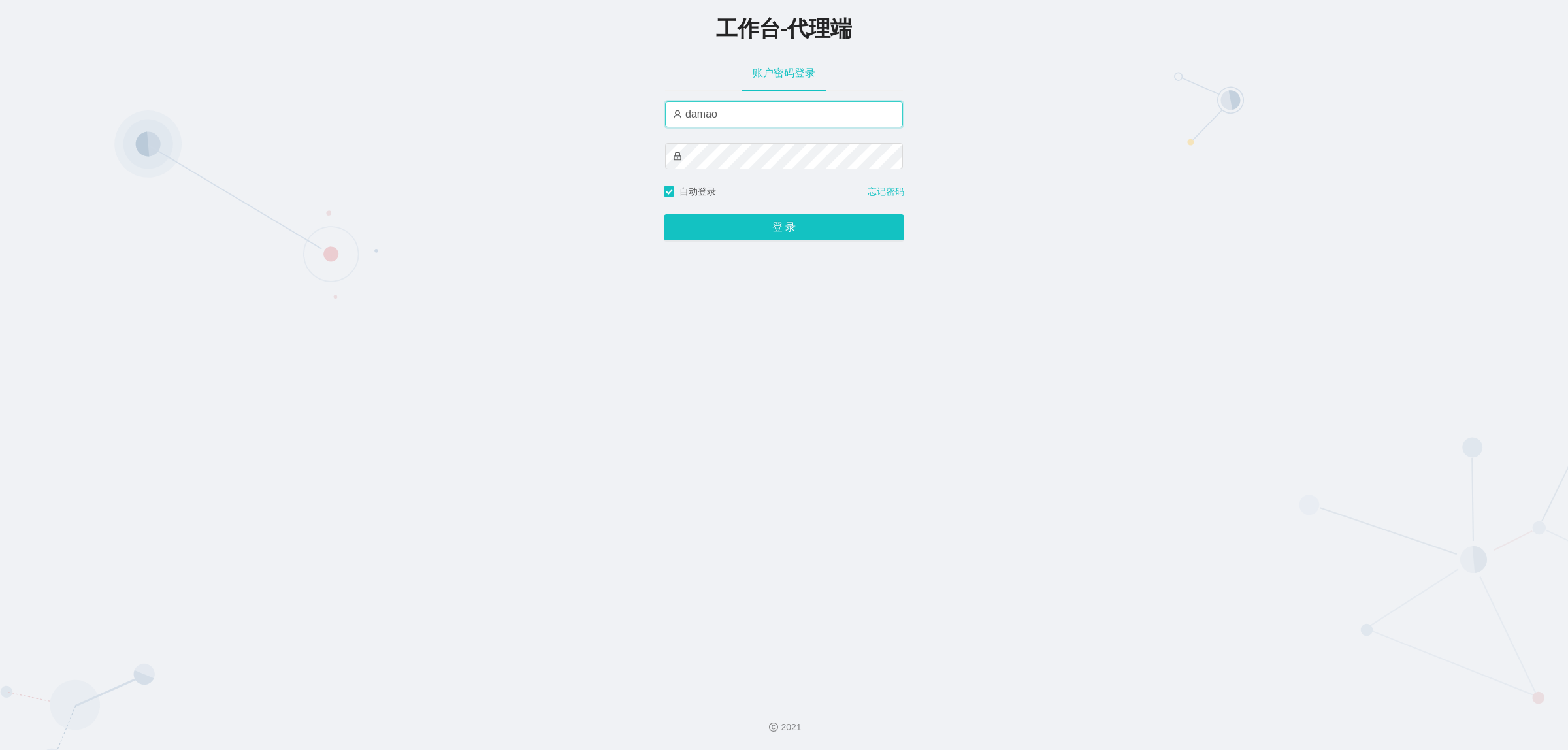
click at [736, 123] on input "damao" at bounding box center [784, 115] width 238 height 26
type input "baoma"
drag, startPoint x: 784, startPoint y: 224, endPoint x: 756, endPoint y: 207, distance: 32.8
click at [784, 224] on button "登 录" at bounding box center [784, 227] width 240 height 26
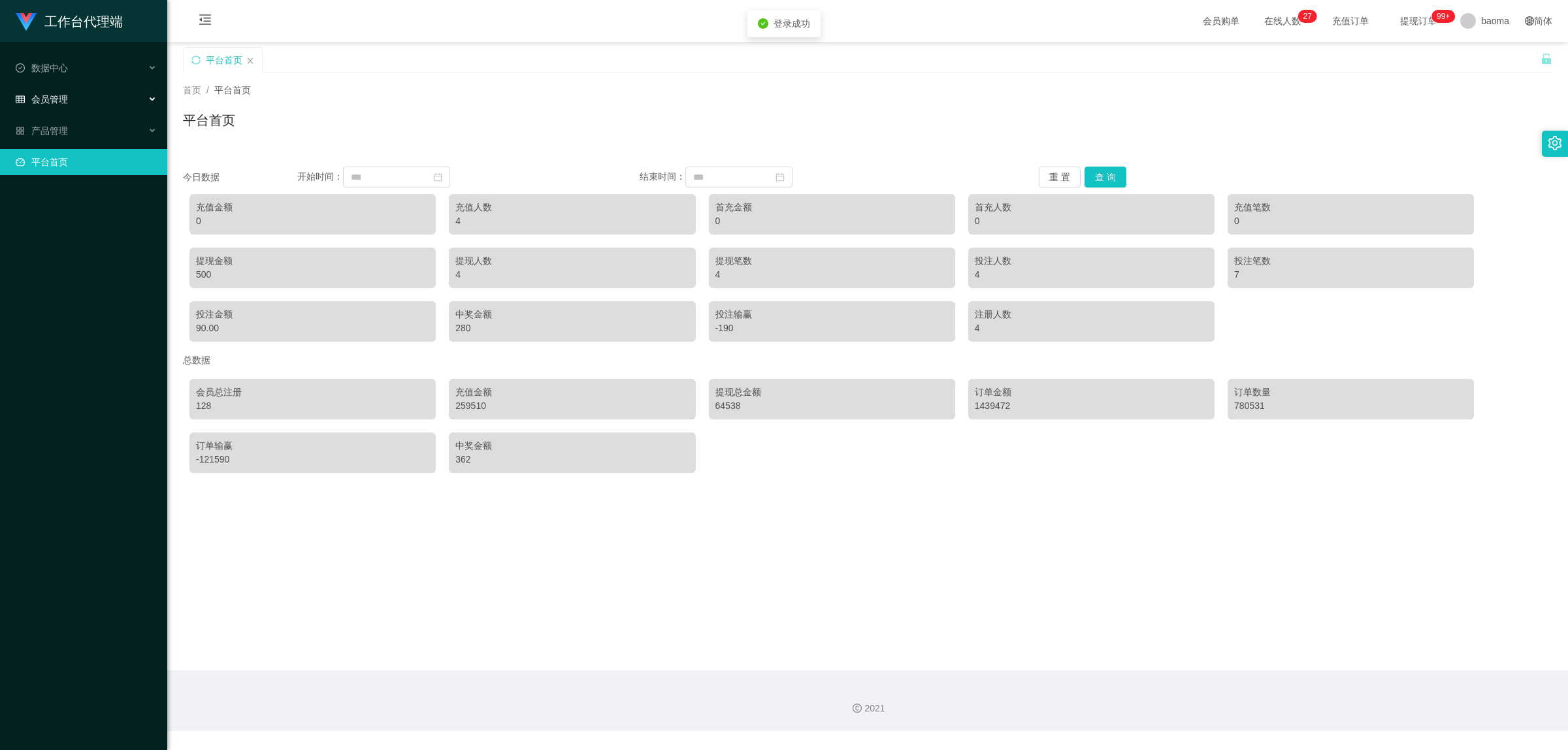
click at [60, 99] on span "会员管理" at bounding box center [42, 99] width 52 height 10
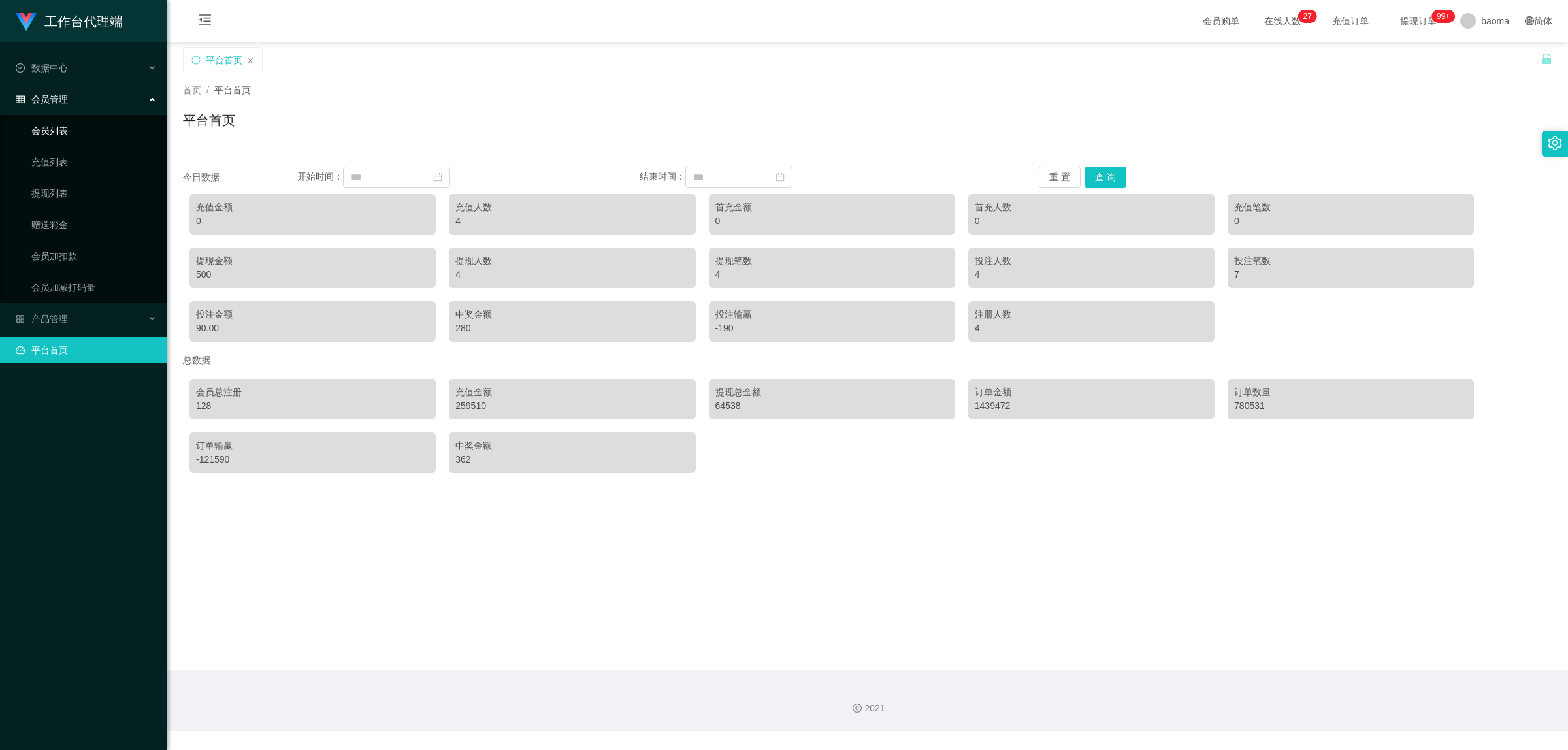
click at [61, 132] on link "会员列表" at bounding box center [94, 131] width 126 height 26
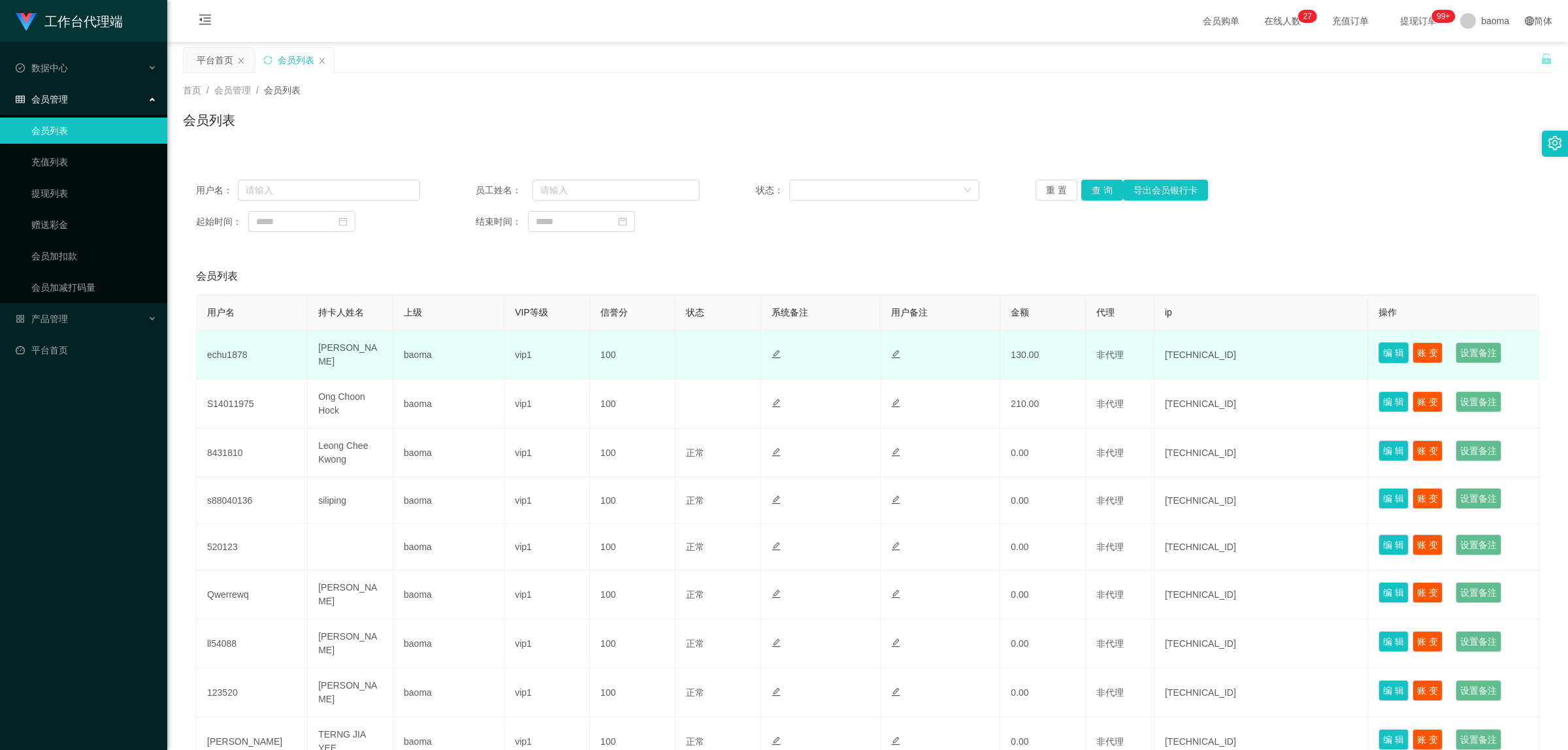
click at [1392, 356] on button "编 辑" at bounding box center [1393, 353] width 30 height 21
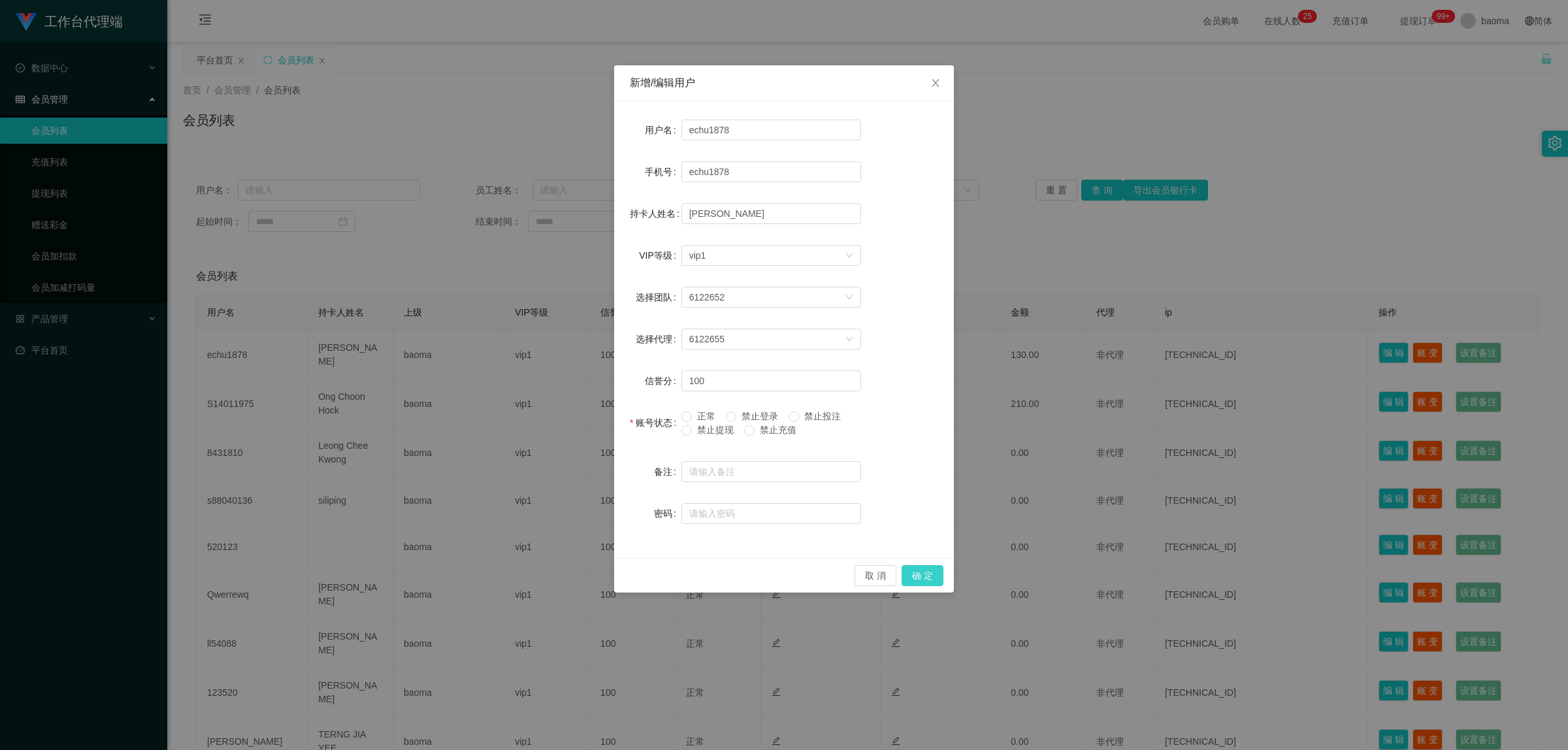
click at [928, 573] on button "确 定" at bounding box center [923, 575] width 42 height 21
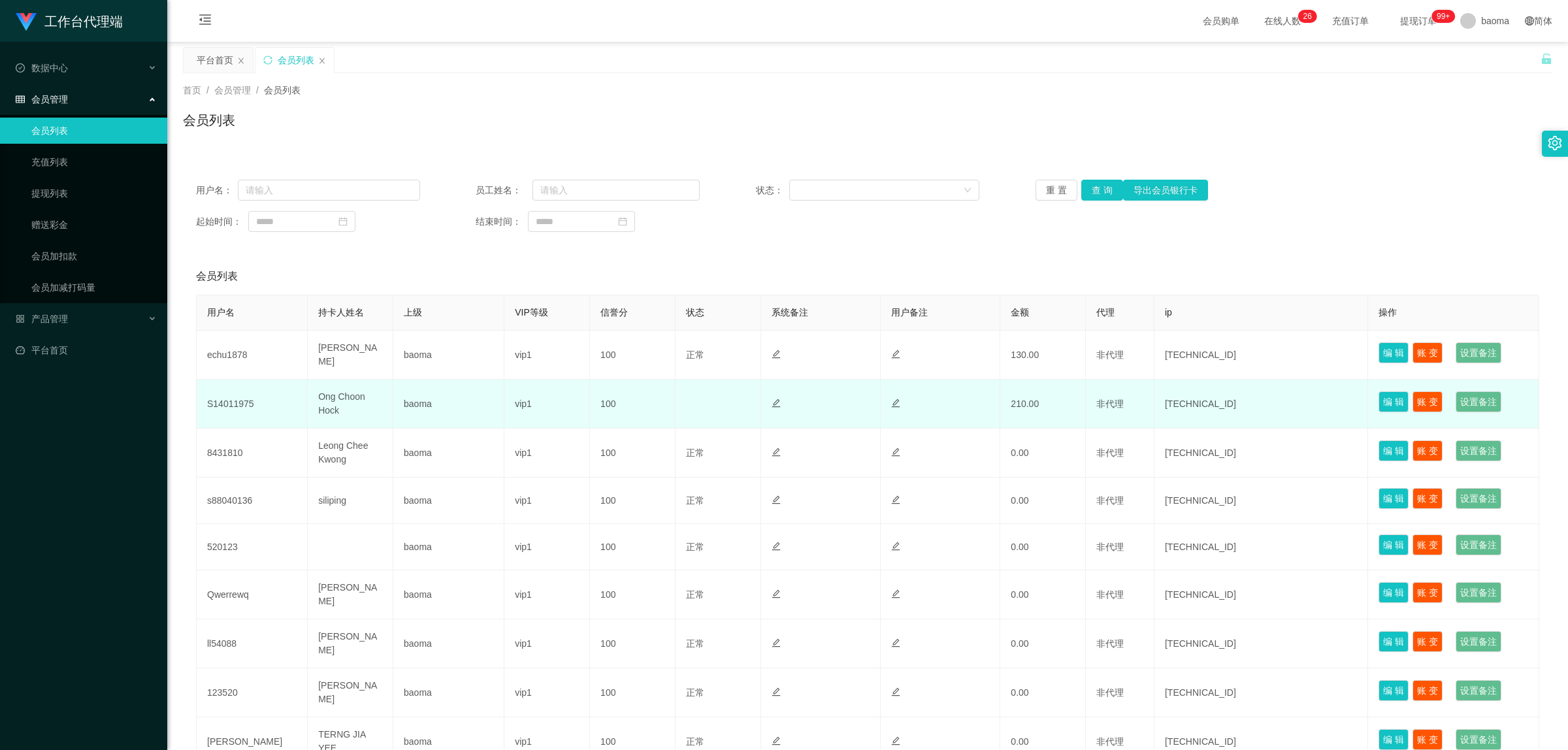
click at [232, 400] on td "S14011975" at bounding box center [252, 404] width 111 height 49
click at [233, 400] on td "S14011975" at bounding box center [252, 404] width 111 height 49
copy td "S14011975"
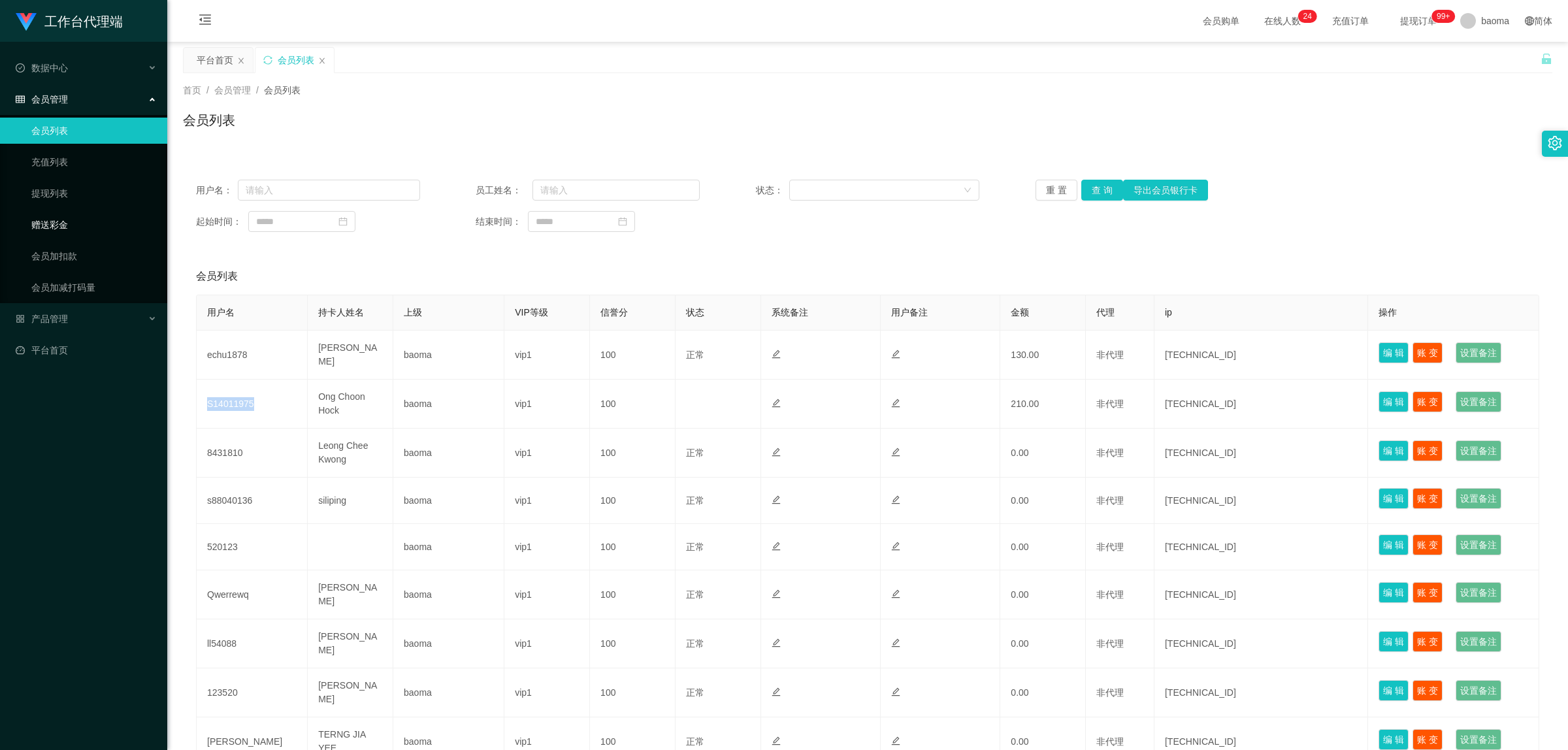
click at [57, 222] on link "赠送彩金" at bounding box center [94, 225] width 126 height 26
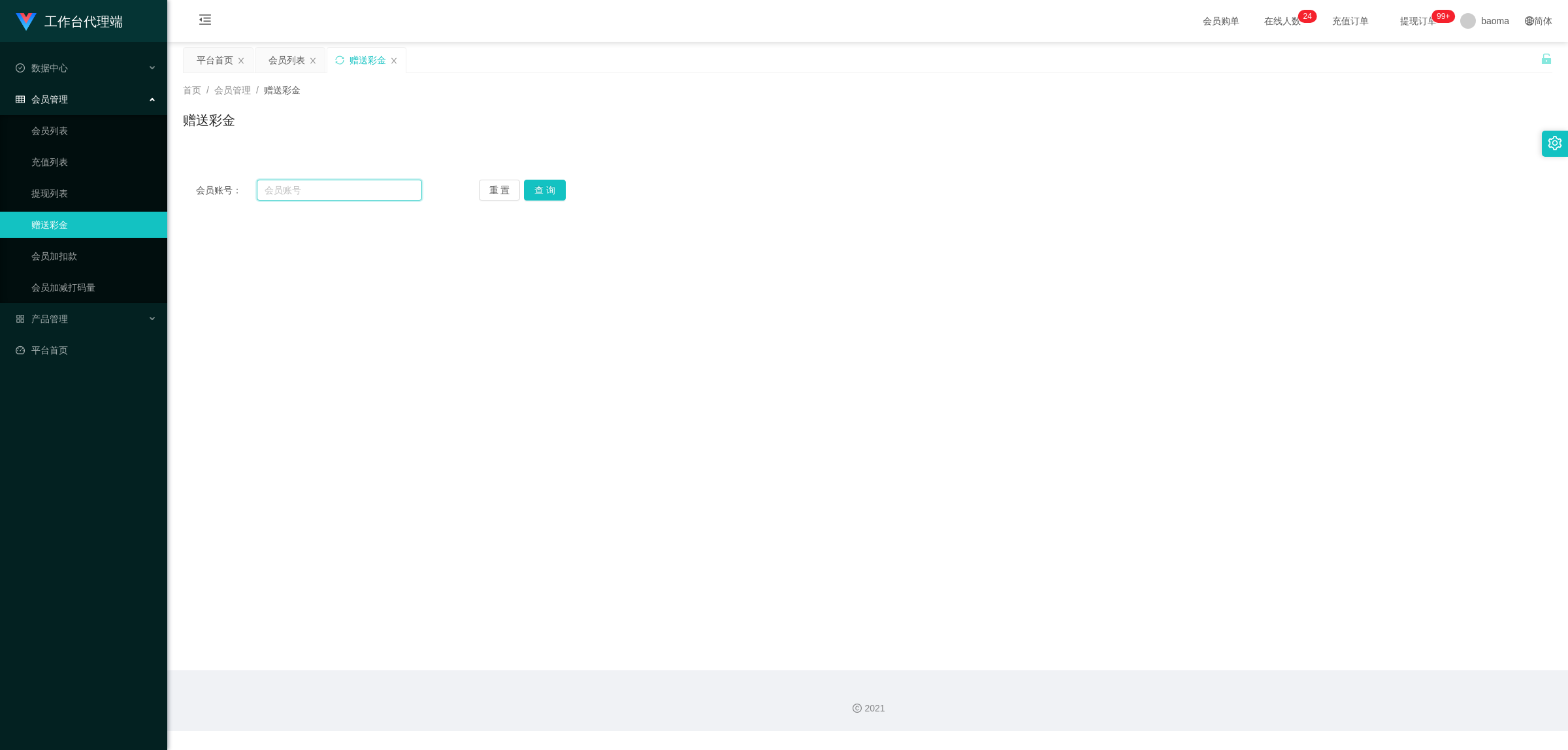
click at [283, 184] on input "text" at bounding box center [340, 190] width 165 height 21
paste input "S14011975"
type input "S14011975"
click at [541, 193] on button "查 询" at bounding box center [545, 190] width 42 height 21
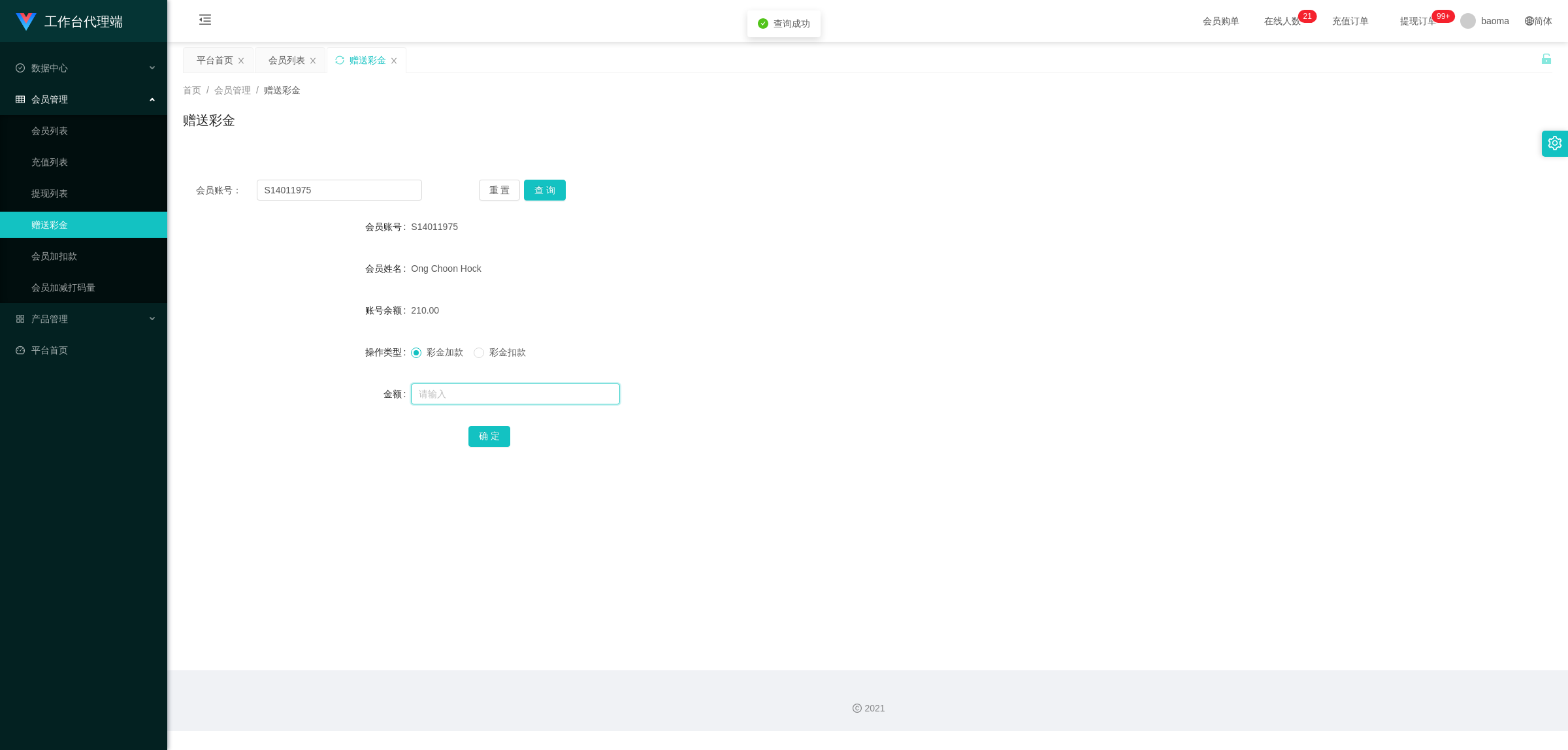
click at [467, 400] on input "text" at bounding box center [515, 394] width 209 height 21
type input "180"
click at [489, 434] on button "确 定" at bounding box center [490, 436] width 42 height 21
click at [282, 60] on div "会员列表" at bounding box center [287, 60] width 36 height 25
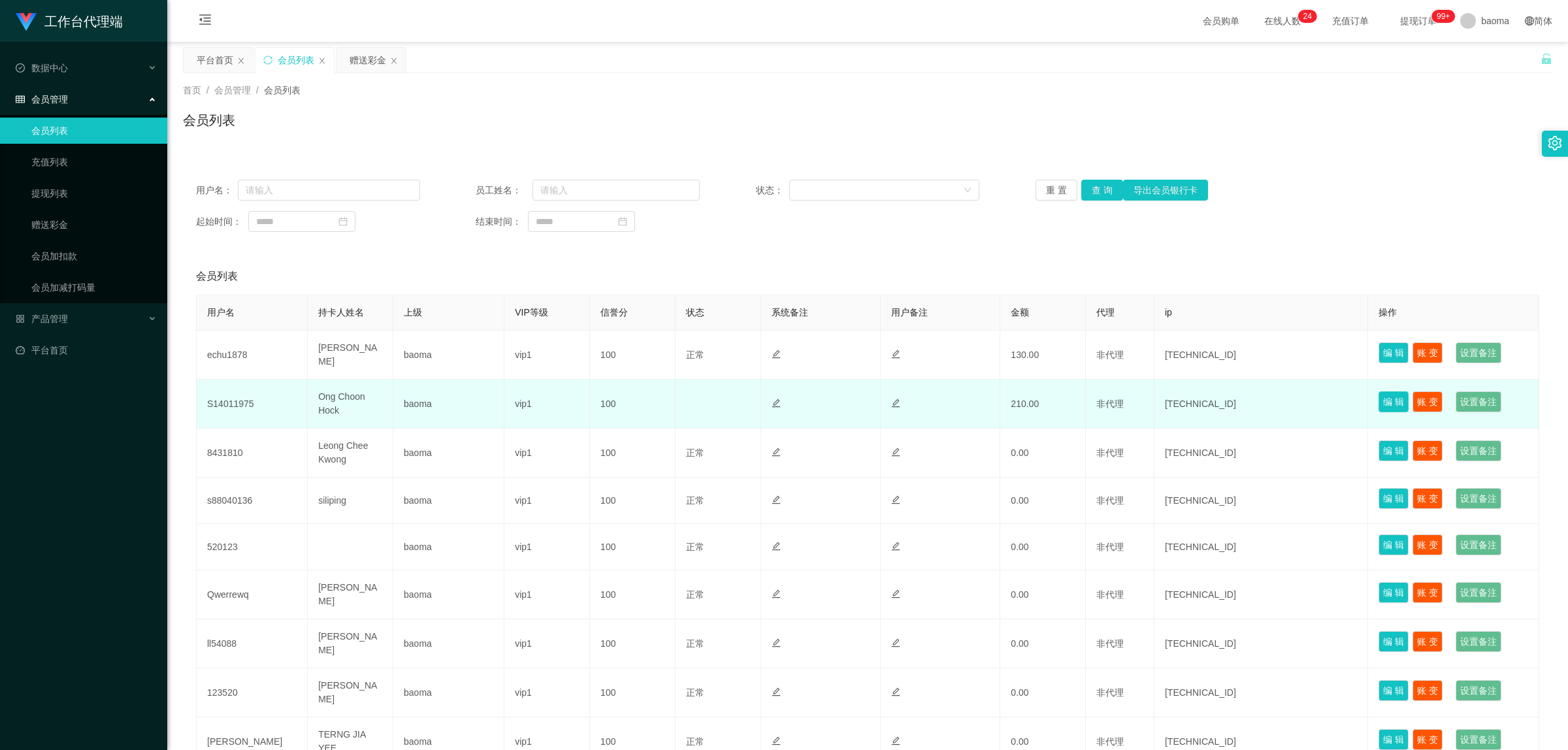
click at [1389, 396] on button "编 辑" at bounding box center [1393, 401] width 30 height 21
type input "S14011975"
type input "Ong Choon Hock"
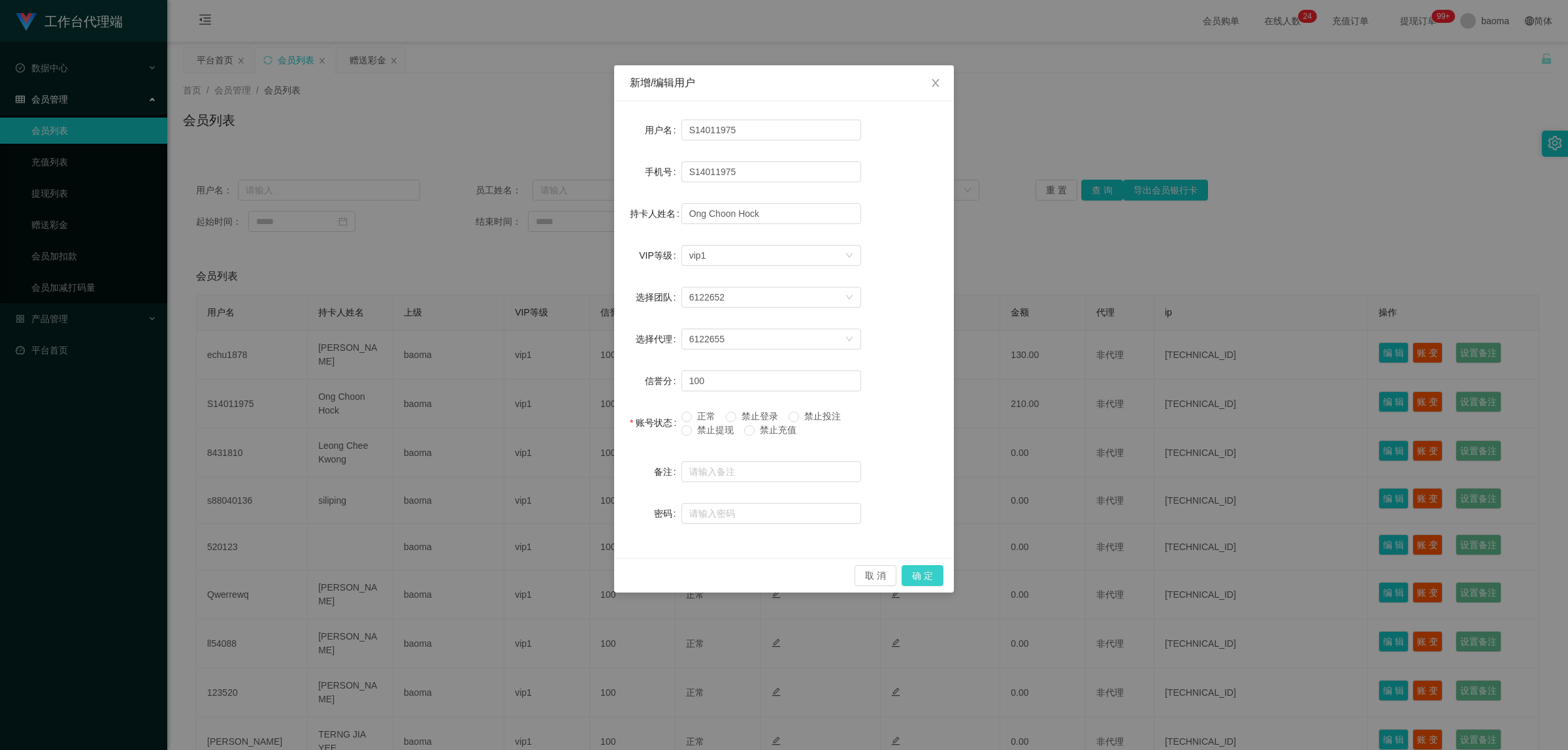
click at [932, 579] on button "确 定" at bounding box center [923, 575] width 42 height 21
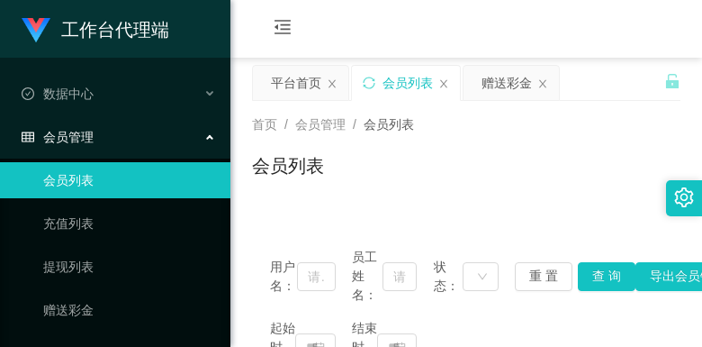
click at [520, 11] on div "会员购单 在线人数 0 1 2 3 4 5 6 7 8 9 0 1 2 3 4 5 6 7 8 9 0 1 2 3 4 5 6 7 8 9 0 1 2 3 4…" at bounding box center [467, 29] width 472 height 59
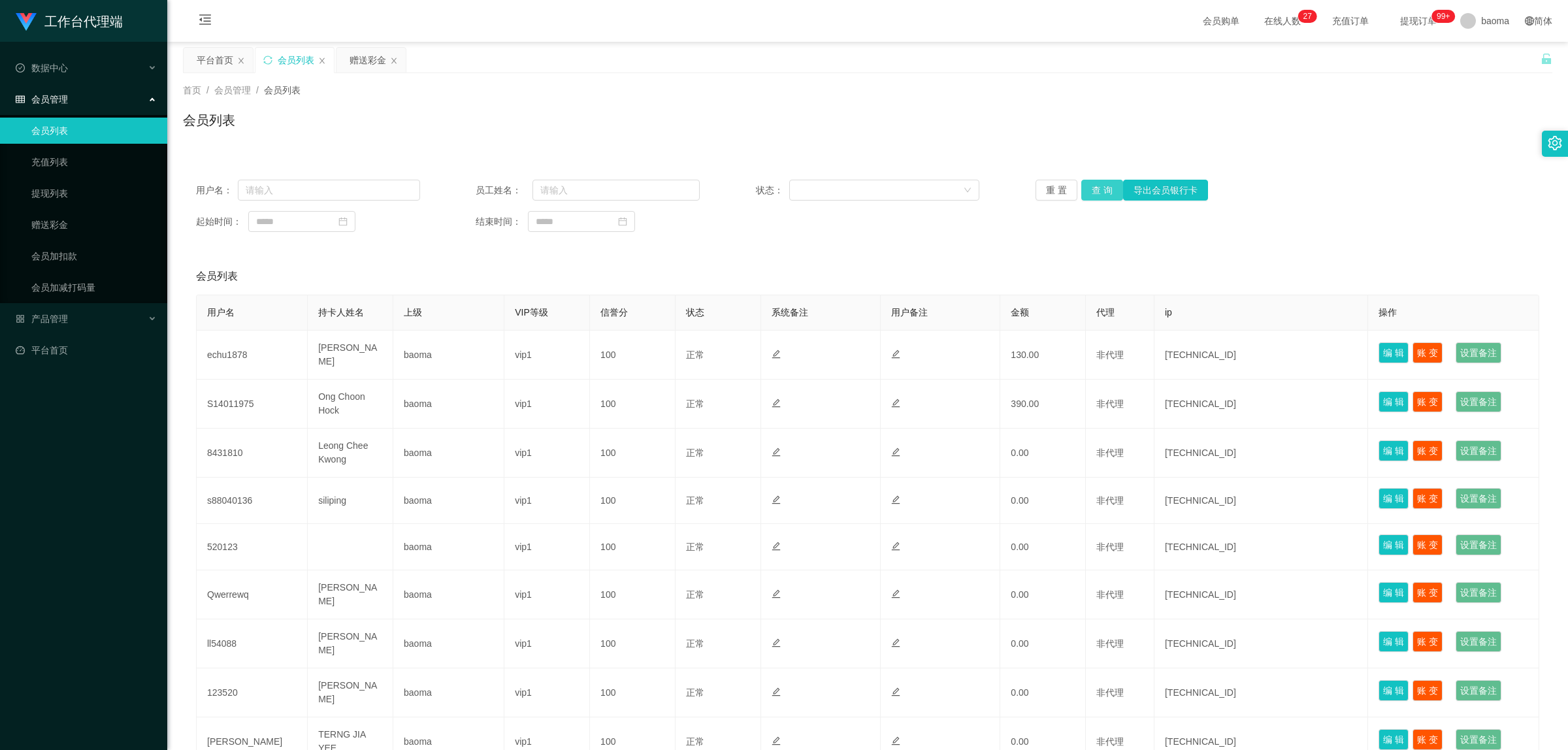
click at [1102, 191] on button "查 询" at bounding box center [1102, 190] width 42 height 21
click at [1102, 191] on div "重 置 查 询 导出会员银行卡" at bounding box center [1147, 190] width 224 height 21
drag, startPoint x: 54, startPoint y: 186, endPoint x: 86, endPoint y: 191, distance: 32.4
click at [54, 187] on link "提现列表" at bounding box center [94, 194] width 126 height 26
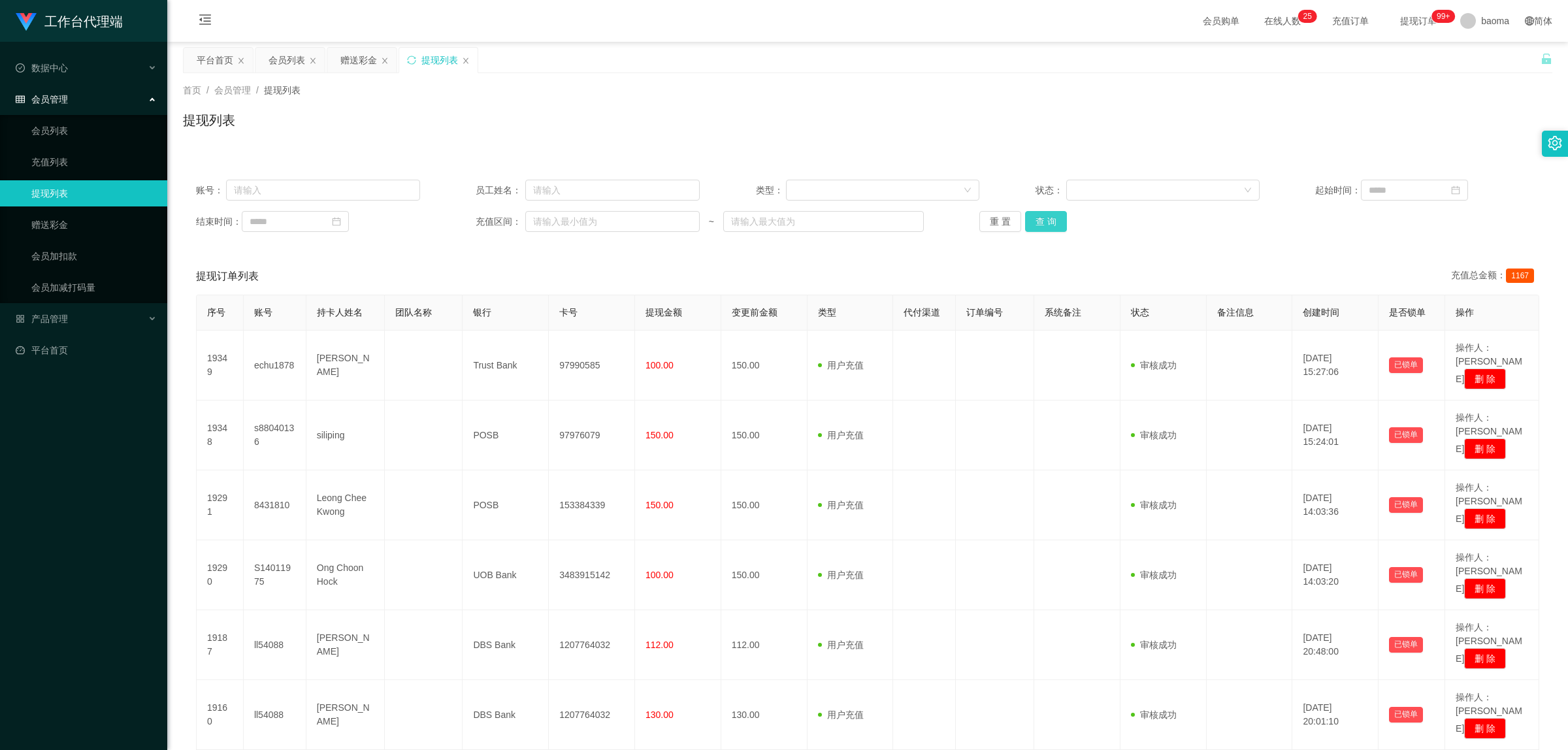
click at [1046, 220] on button "查 询" at bounding box center [1046, 221] width 42 height 21
click at [1047, 220] on button "查 询" at bounding box center [1046, 221] width 42 height 21
click at [1047, 220] on div "重 置 查 询" at bounding box center [1091, 221] width 224 height 21
click at [1047, 220] on button "查 询" at bounding box center [1046, 221] width 42 height 21
click at [1047, 220] on div "重 置 查 询" at bounding box center [1091, 221] width 224 height 21
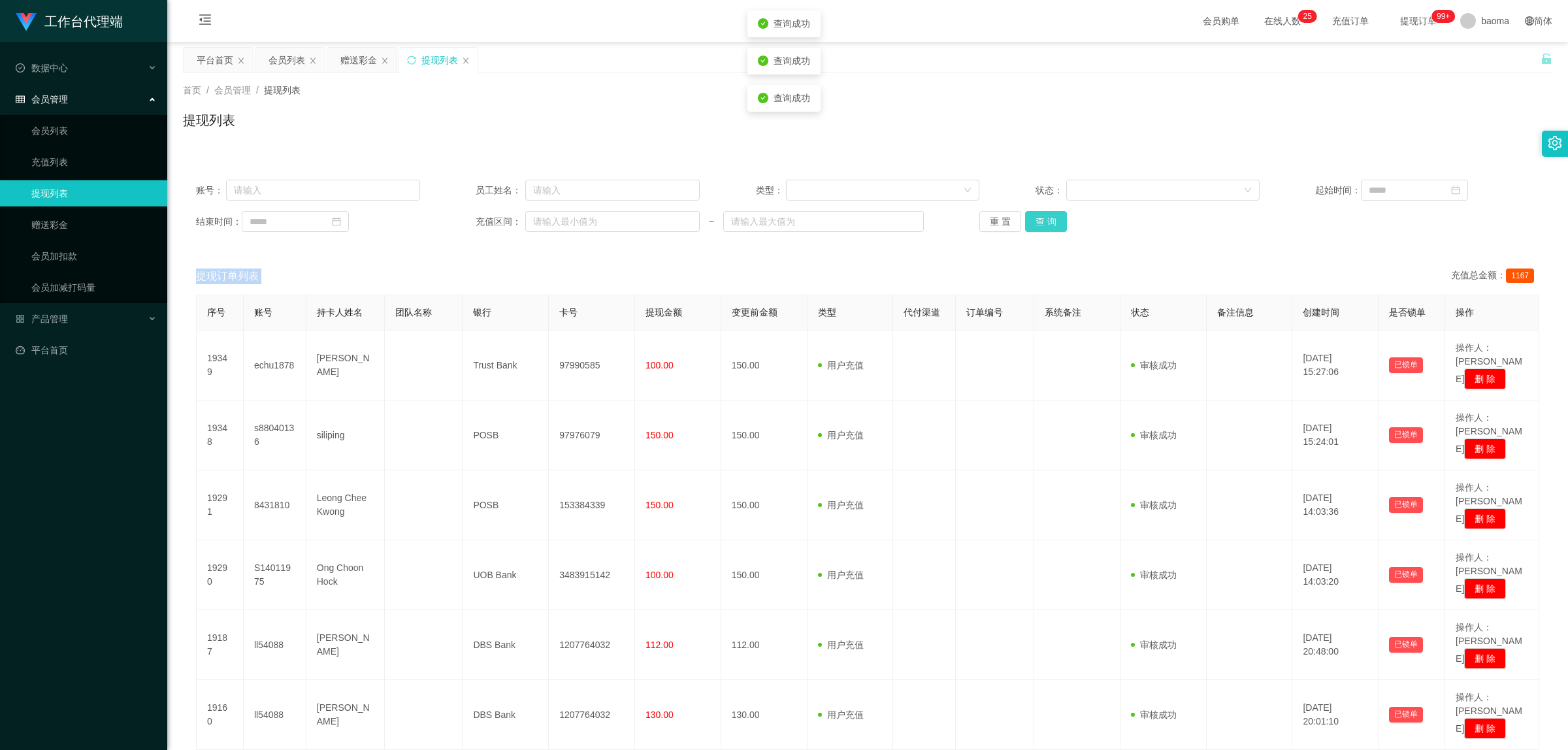
click at [1047, 220] on button "查 询" at bounding box center [1046, 221] width 42 height 21
click at [1047, 220] on div "重 置 查 询" at bounding box center [1091, 221] width 224 height 21
click at [1047, 220] on button "查 询" at bounding box center [1046, 221] width 42 height 21
click at [1039, 216] on button "查 询" at bounding box center [1046, 221] width 42 height 21
